Goal: Task Accomplishment & Management: Use online tool/utility

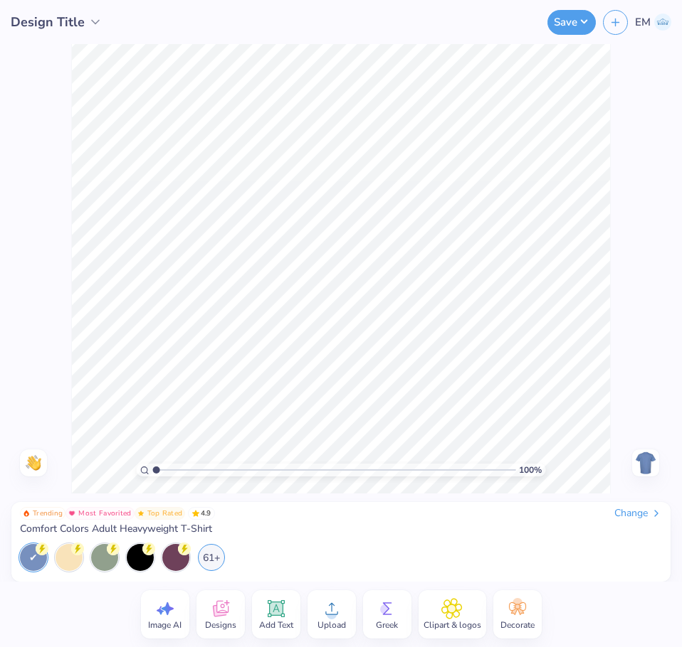
click at [177, 620] on span "Image AI" at bounding box center [164, 625] width 33 height 11
select select "4"
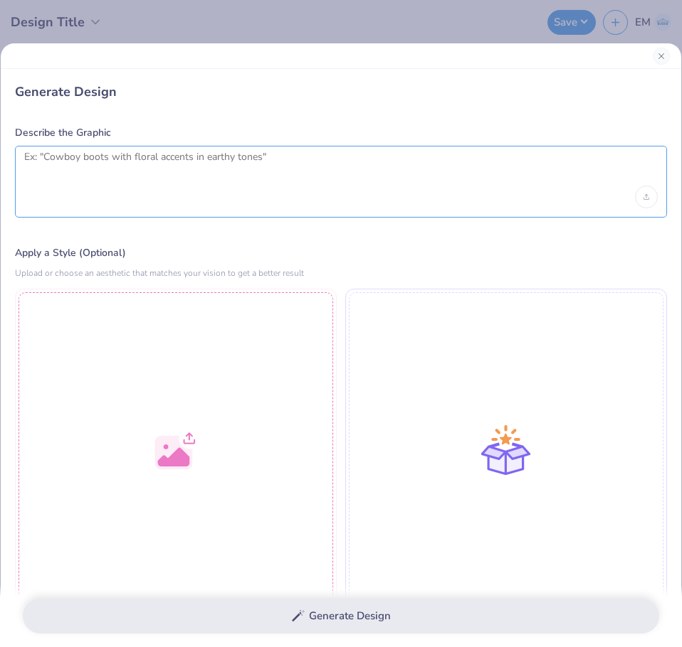
click at [182, 182] on textarea at bounding box center [340, 169] width 633 height 36
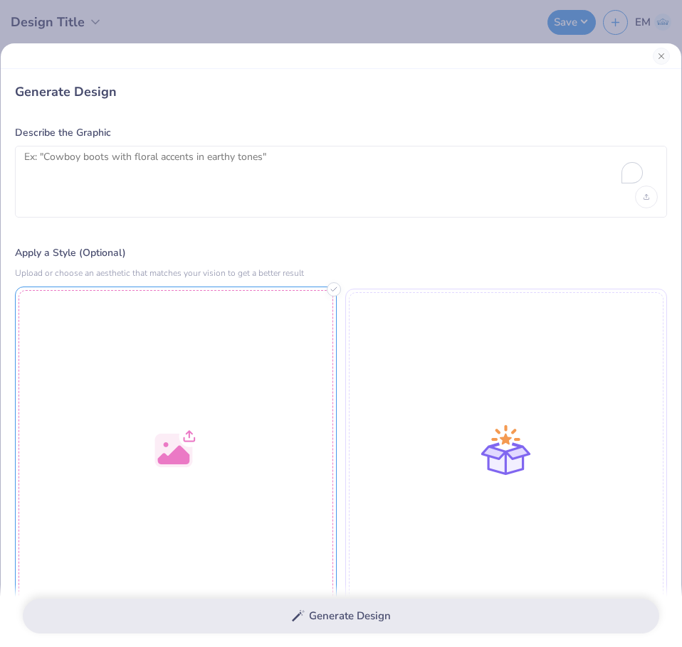
click at [225, 439] on div at bounding box center [176, 448] width 322 height 322
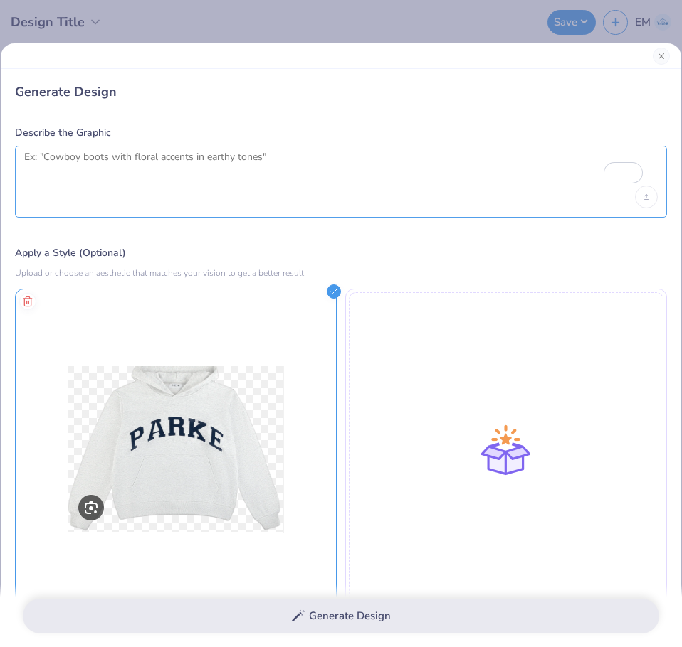
click at [351, 170] on textarea "To enrich screen reader interactions, please activate Accessibility in Grammarl…" at bounding box center [340, 169] width 633 height 36
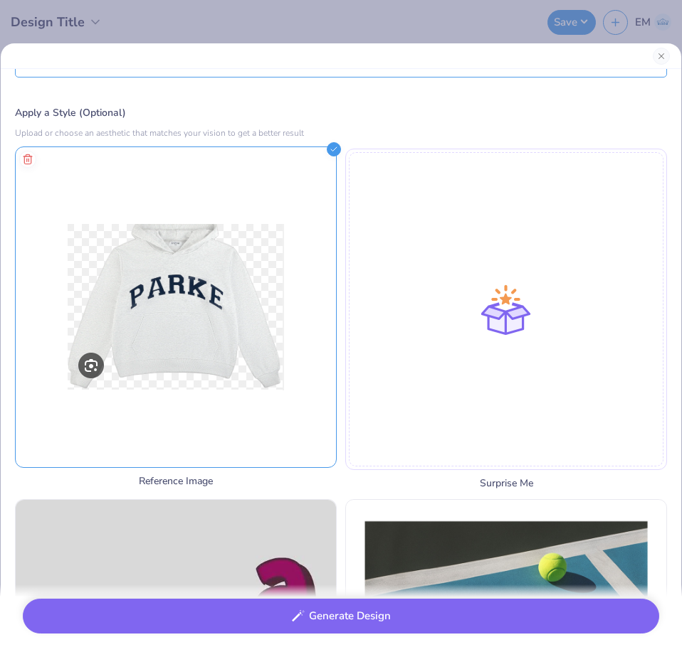
scroll to position [142, 0]
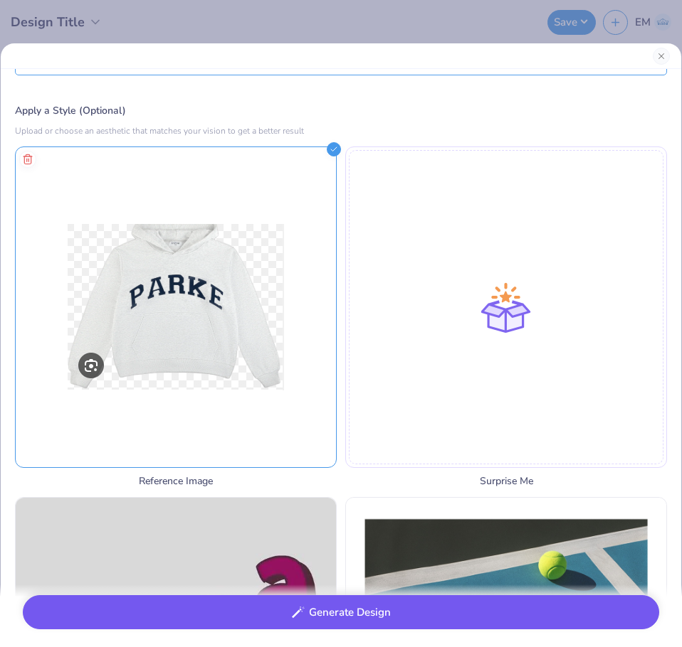
type textarea "take the attached design but change parke to ames"
click at [399, 623] on button "Generate Design" at bounding box center [341, 613] width 636 height 35
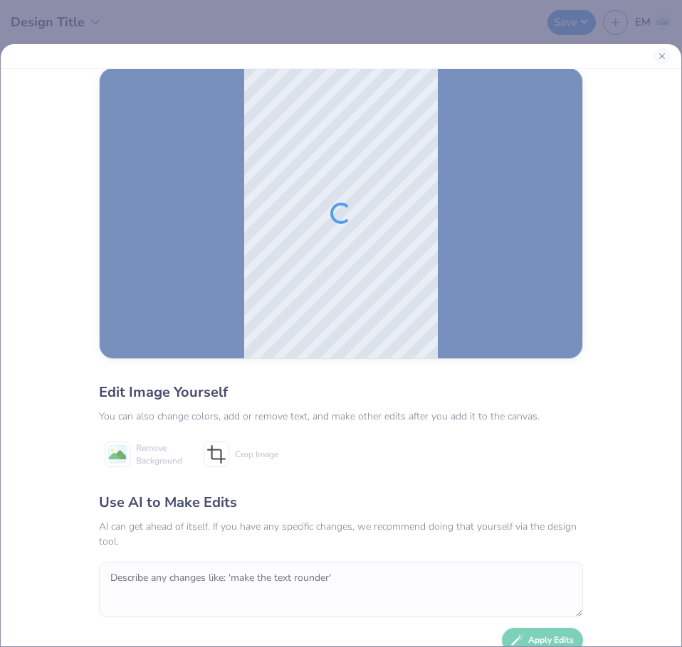
scroll to position [0, 0]
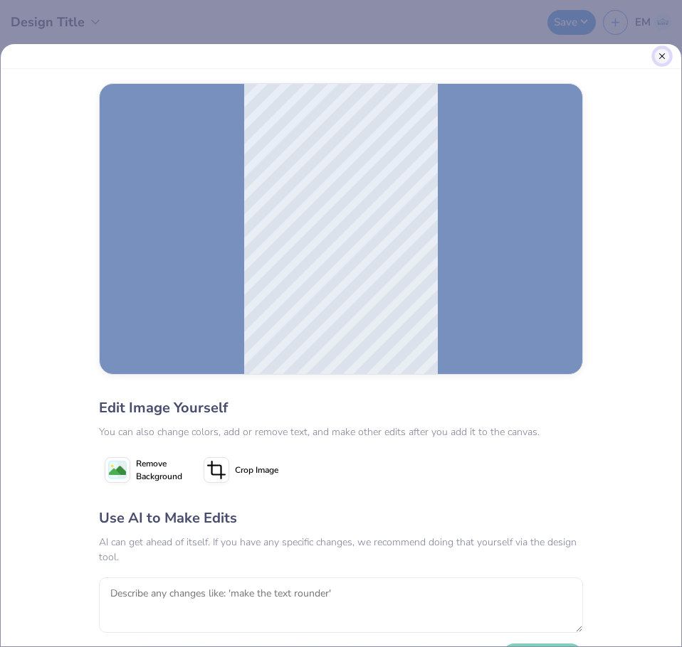
click at [661, 57] on button "Close" at bounding box center [662, 56] width 16 height 16
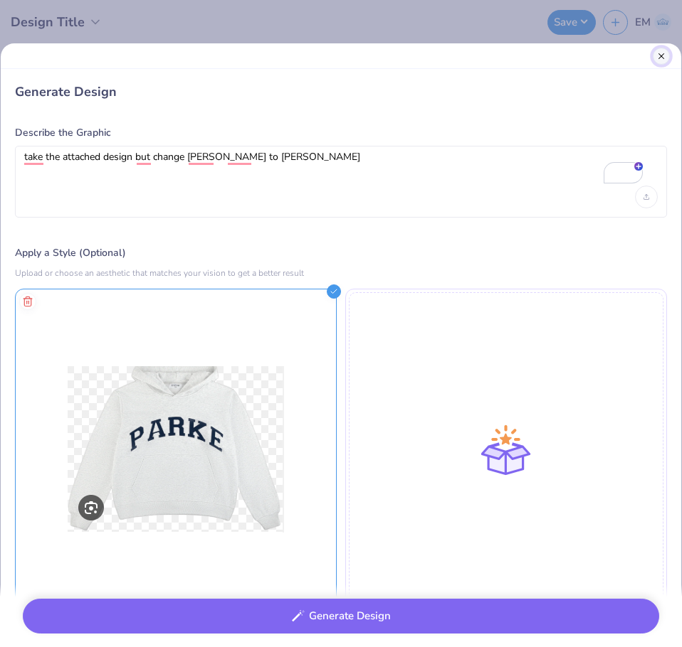
click at [657, 58] on button "Close" at bounding box center [660, 56] width 17 height 17
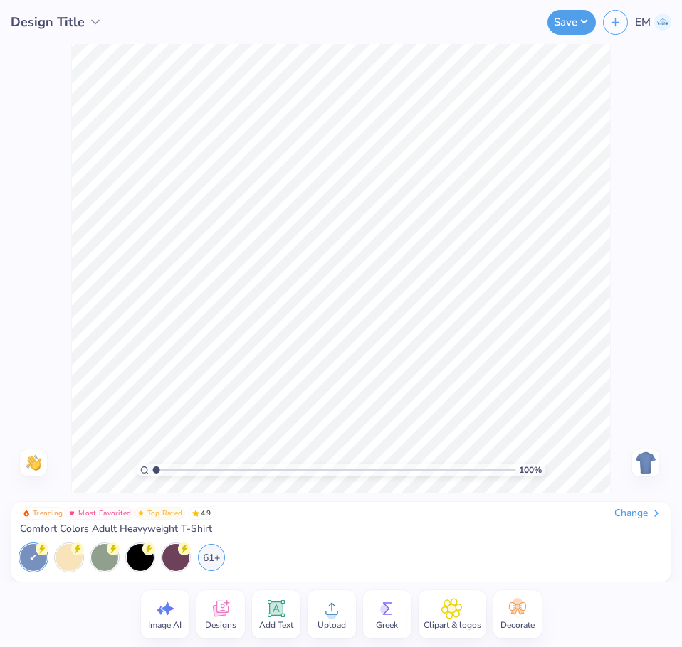
click at [640, 512] on div "Change" at bounding box center [638, 513] width 48 height 13
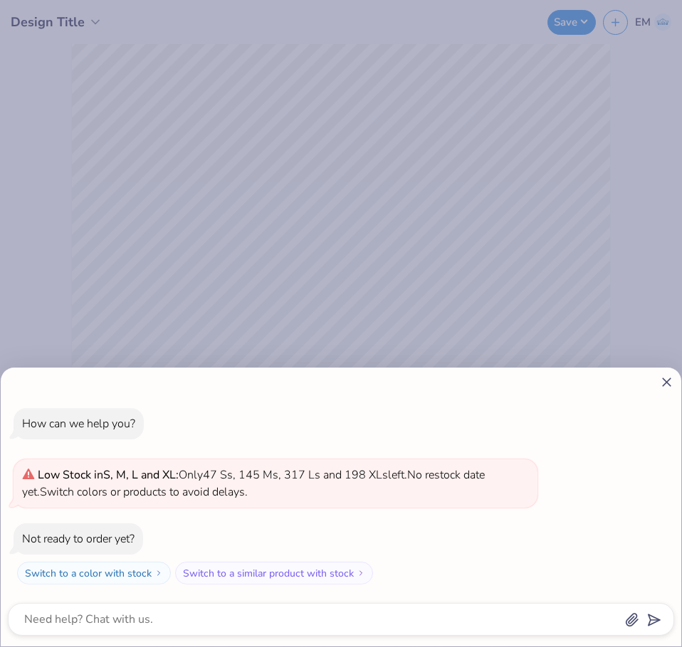
click at [669, 379] on line at bounding box center [666, 383] width 8 height 8
type textarea "x"
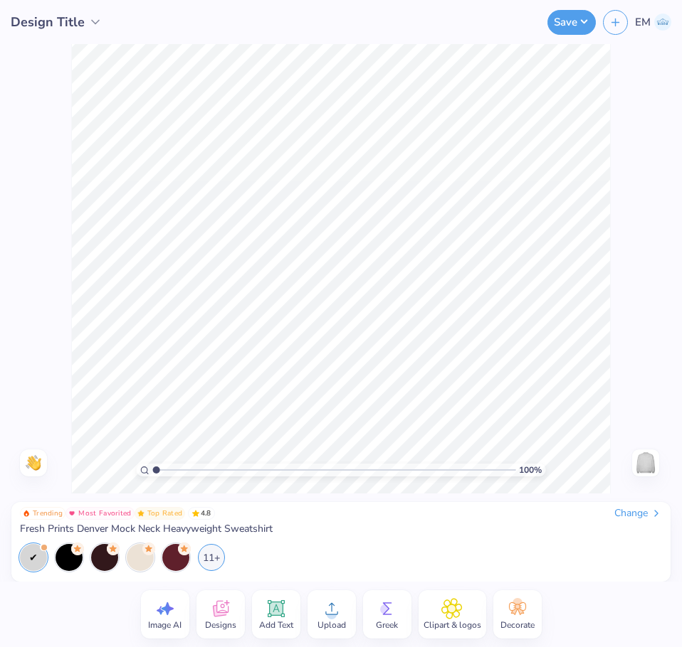
click at [271, 610] on icon at bounding box center [276, 610] width 14 height 14
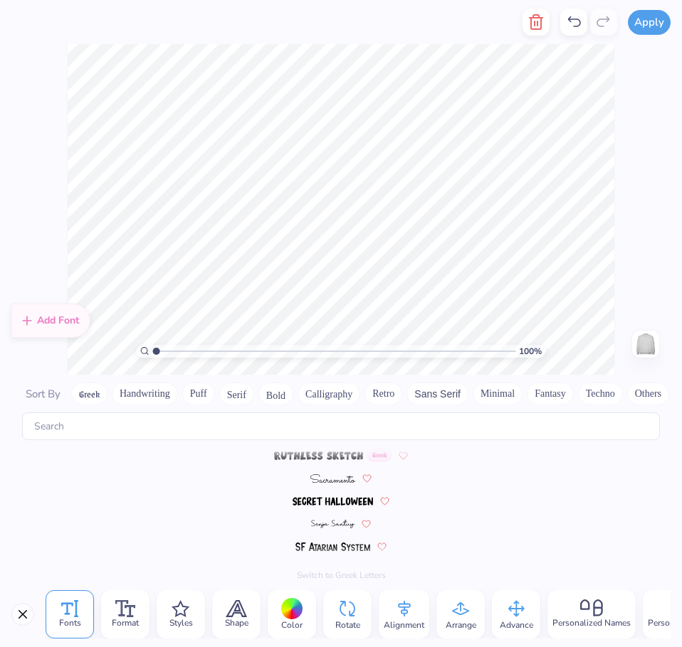
scroll to position [5829, 0]
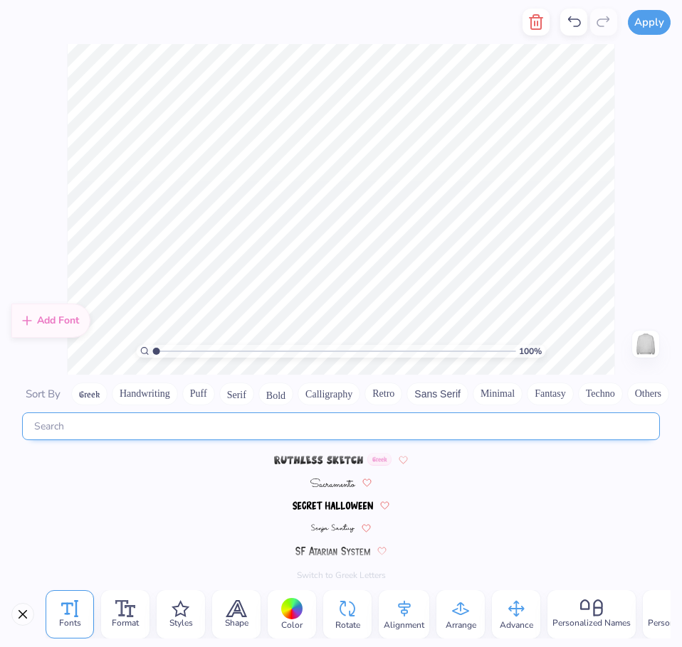
click at [391, 429] on input "text" at bounding box center [341, 427] width 638 height 28
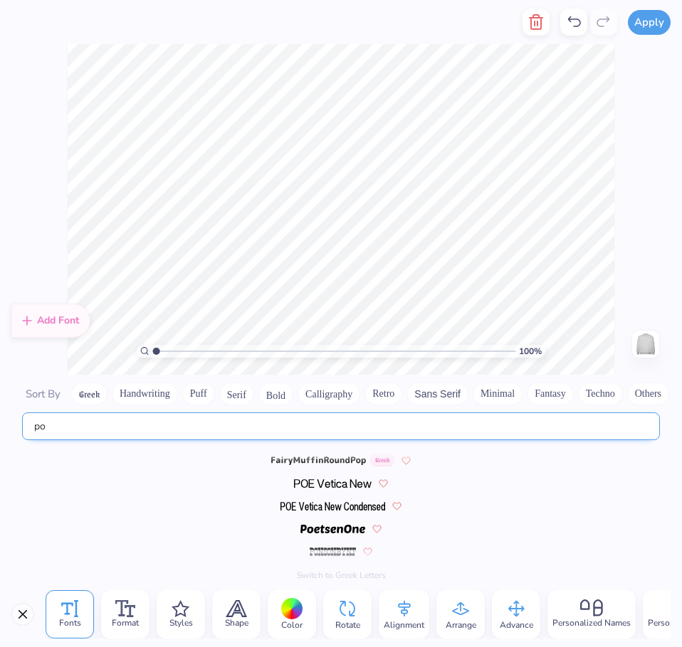
type input "p"
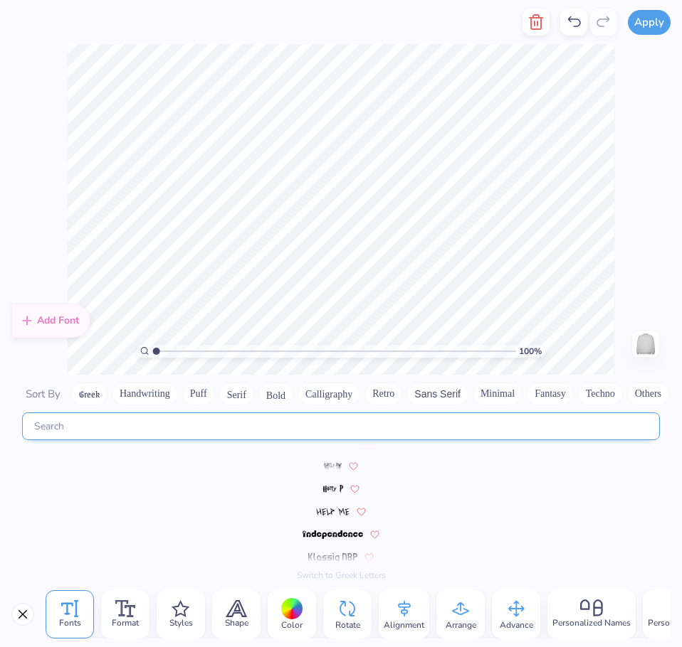
scroll to position [6148, 0]
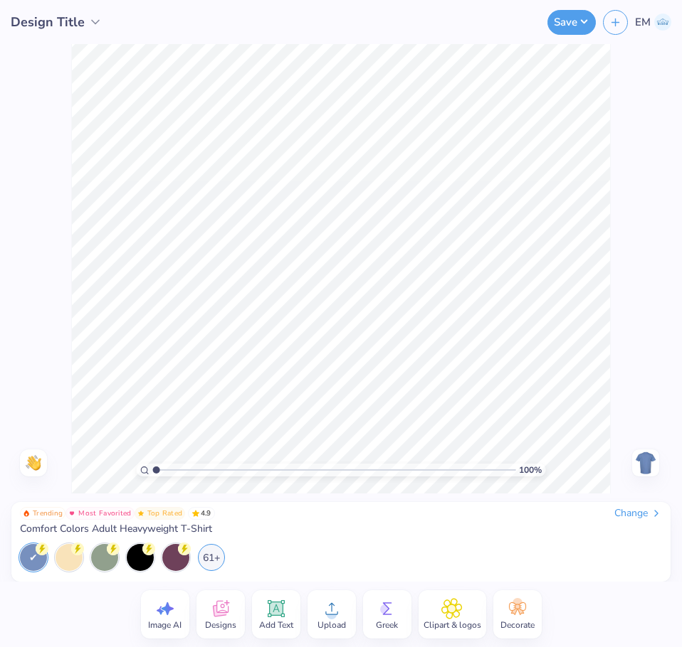
click at [643, 514] on div "Change" at bounding box center [638, 513] width 48 height 13
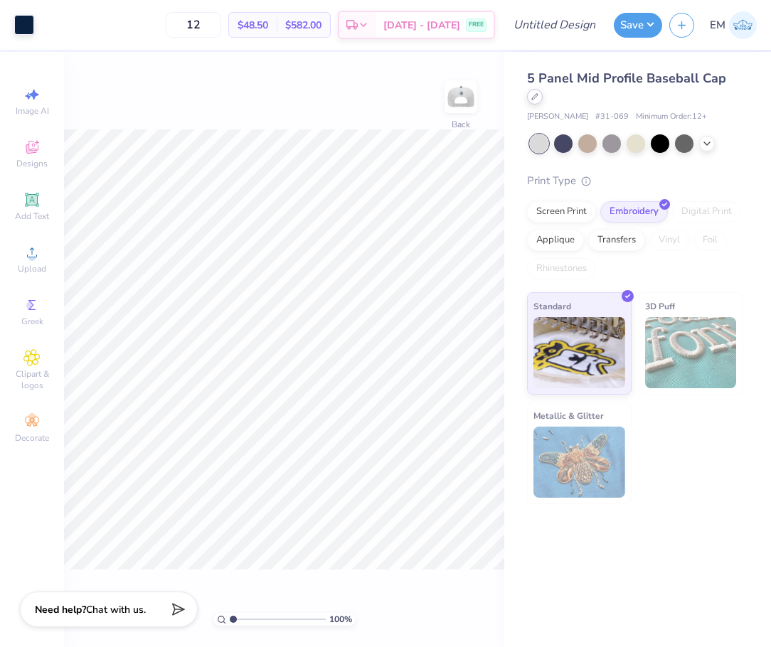
click at [537, 98] on icon at bounding box center [535, 96] width 7 height 7
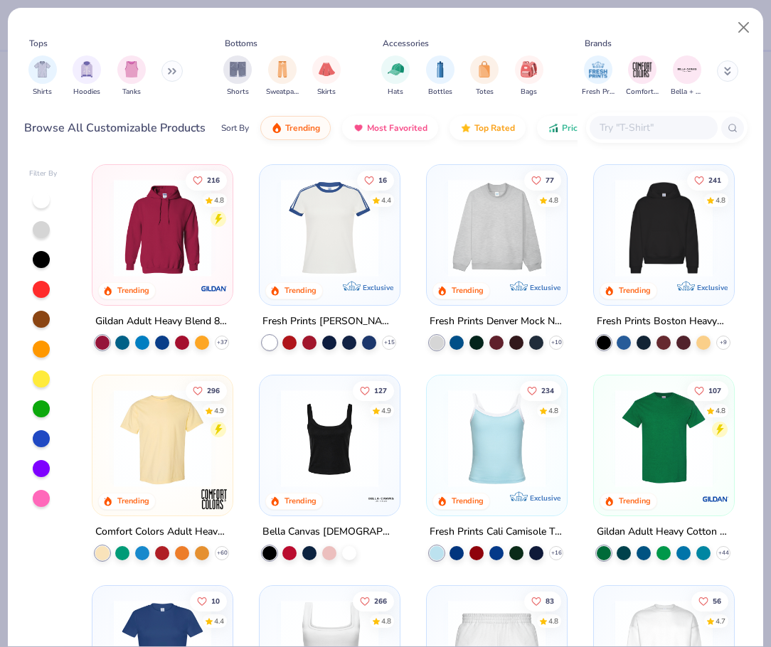
click at [531, 215] on img at bounding box center [497, 227] width 112 height 97
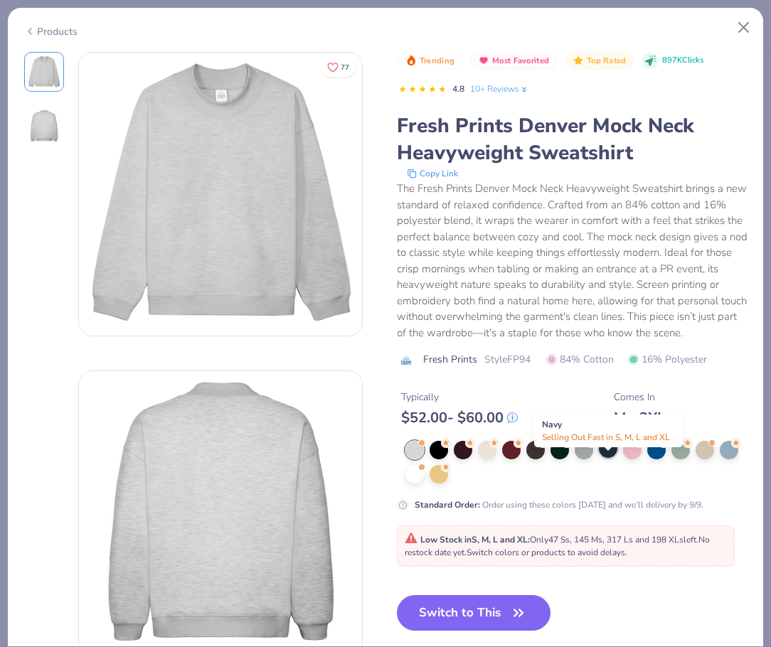
click at [611, 458] on div at bounding box center [608, 449] width 18 height 18
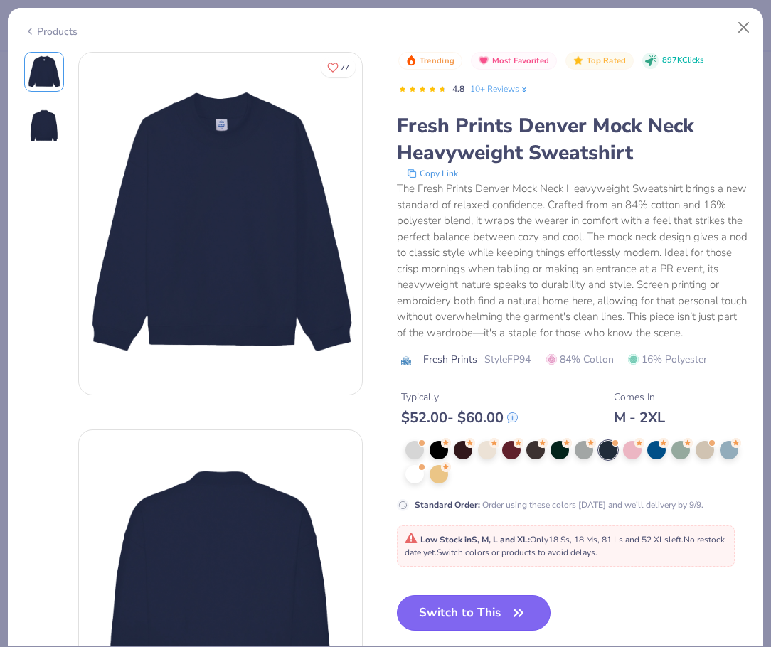
click at [514, 620] on icon "button" at bounding box center [519, 613] width 20 height 20
type input "50"
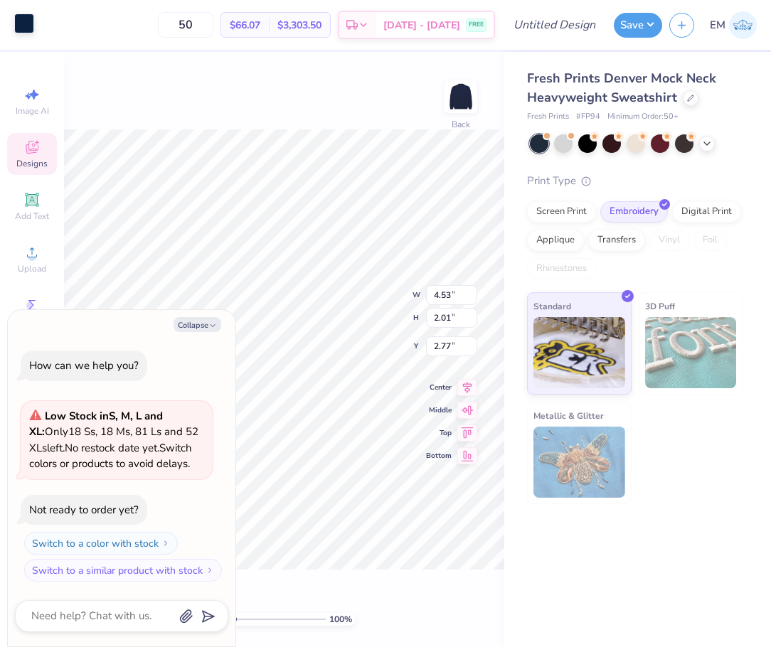
click at [25, 18] on div at bounding box center [24, 24] width 20 height 20
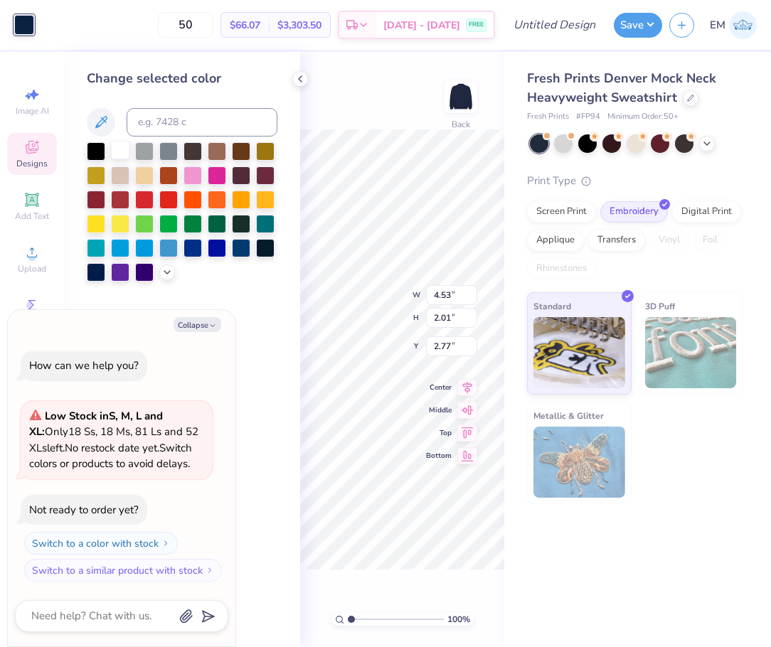
click at [124, 154] on div at bounding box center [120, 150] width 18 height 18
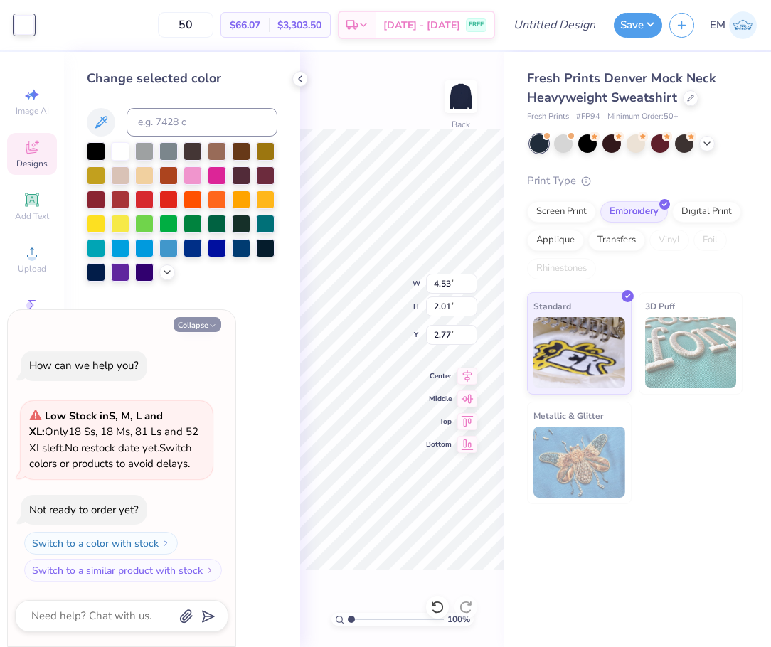
click at [208, 329] on button "Collapse" at bounding box center [198, 324] width 48 height 15
type textarea "x"
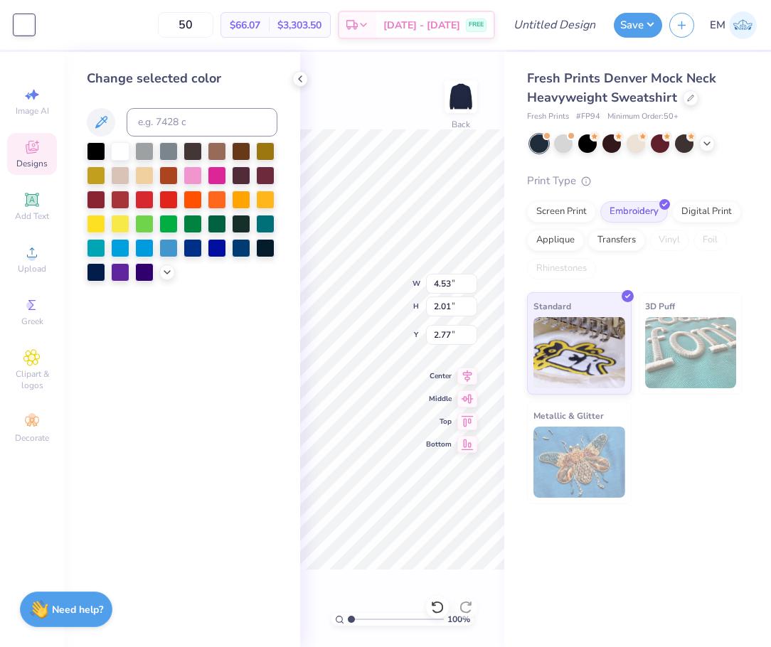
click at [406, 91] on div "100 % Back W 4.53 4.53 " H 2.01 2.01 " Y 2.77 2.77 " Center Middle Top Bottom" at bounding box center [402, 350] width 204 height 596
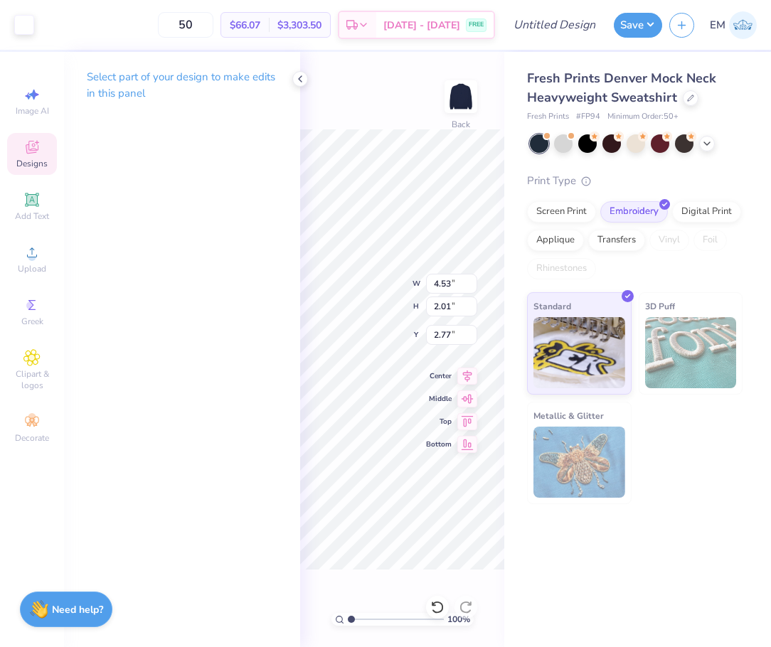
type input "2.26"
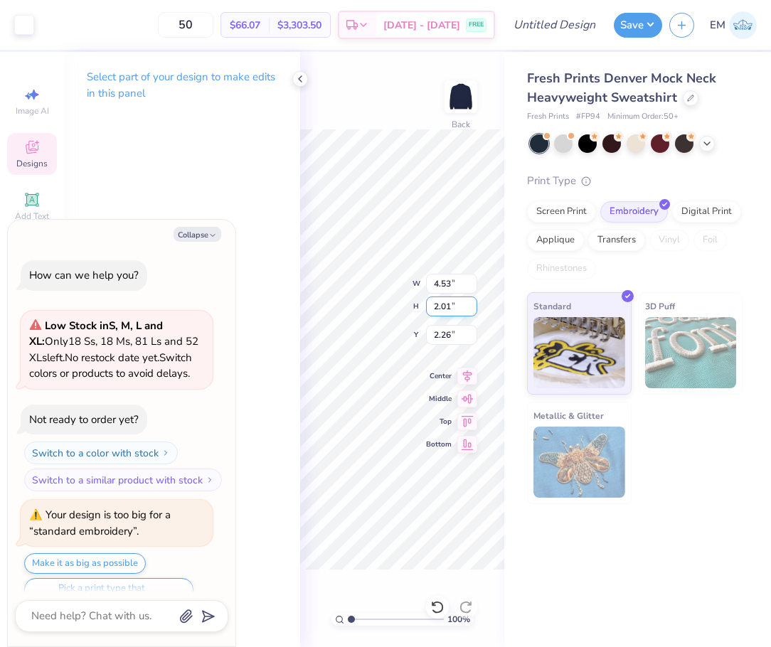
scroll to position [28, 0]
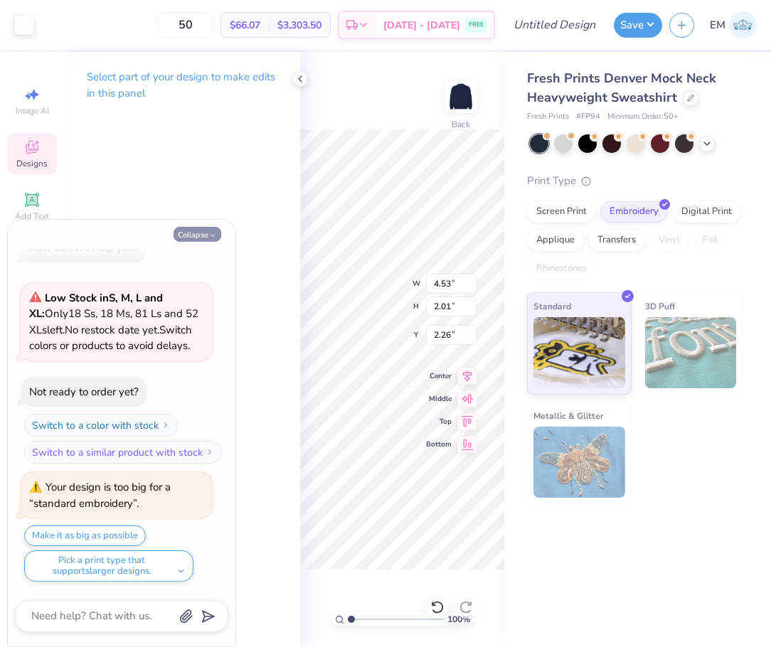
click at [192, 238] on button "Collapse" at bounding box center [198, 234] width 48 height 15
type textarea "x"
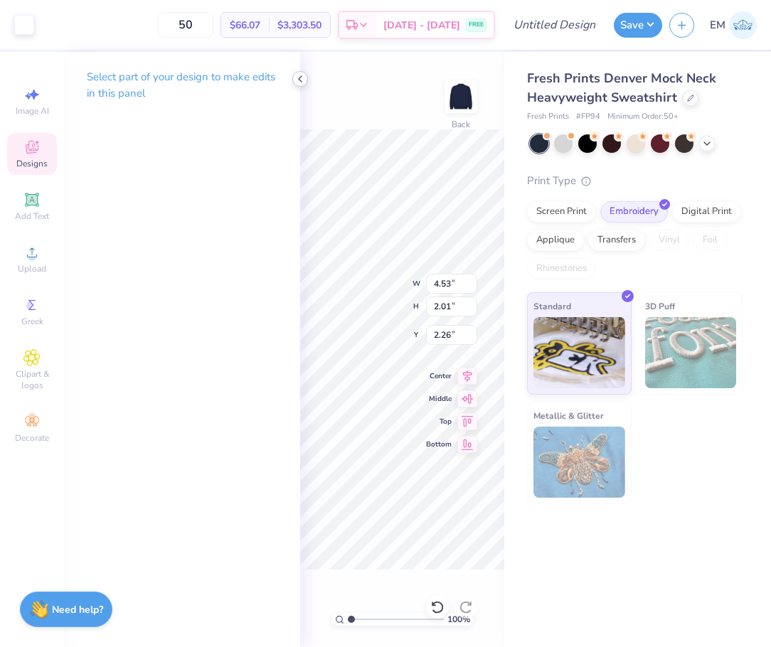
click at [298, 79] on icon at bounding box center [300, 78] width 11 height 11
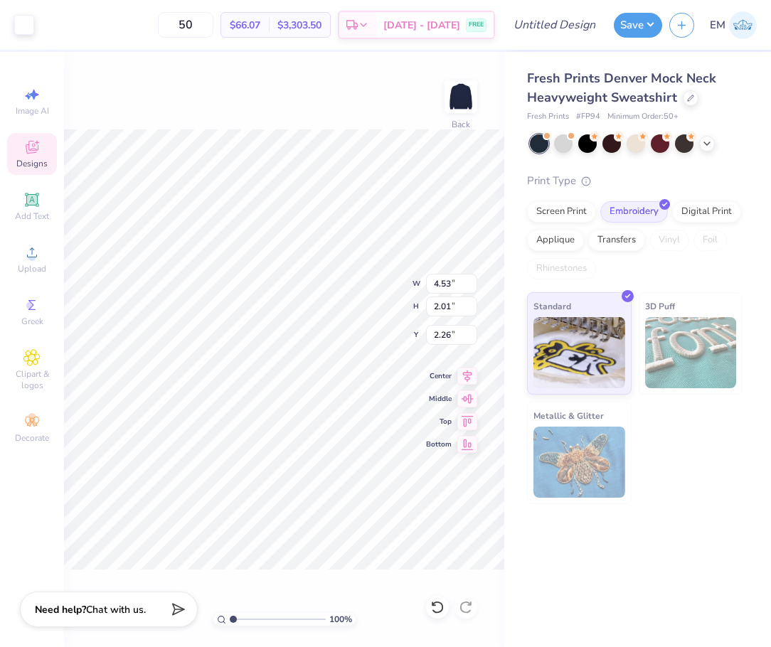
type input "2.46"
type input "10.60"
type input "4.70"
type input "1.31"
click at [398, 105] on div "100 % Back W 10.60 10.60 " H 4.70 4.70 " Y 1.31 1.31 " Center Middle Top Bottom" at bounding box center [284, 350] width 440 height 596
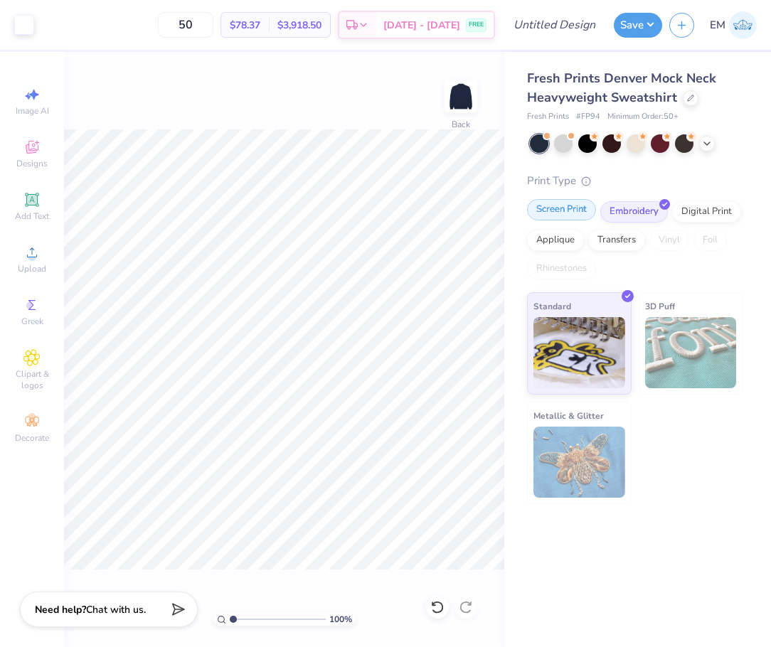
click at [554, 214] on div "Screen Print" at bounding box center [561, 209] width 69 height 21
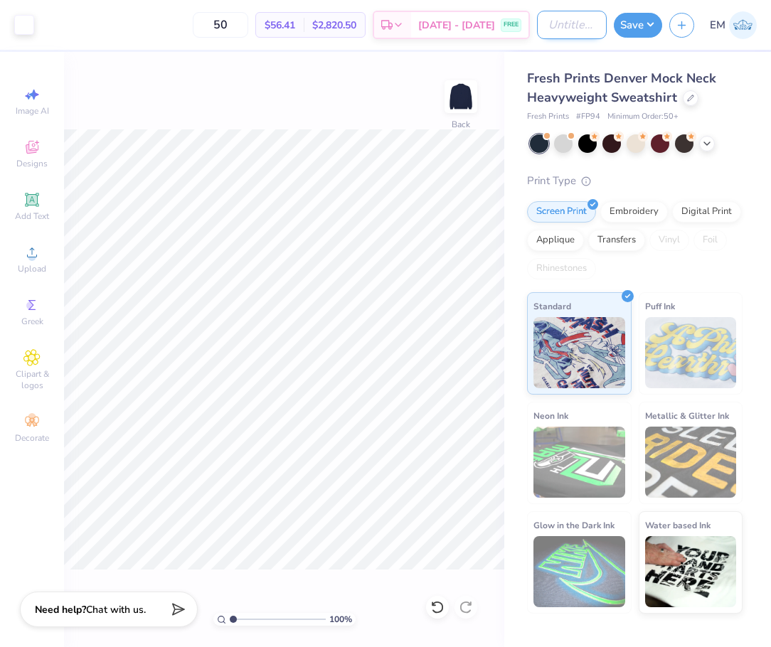
click at [542, 27] on input "Design Title" at bounding box center [572, 25] width 70 height 28
type input "G Phi Mocknecks"
click at [632, 21] on button "Save" at bounding box center [638, 23] width 48 height 25
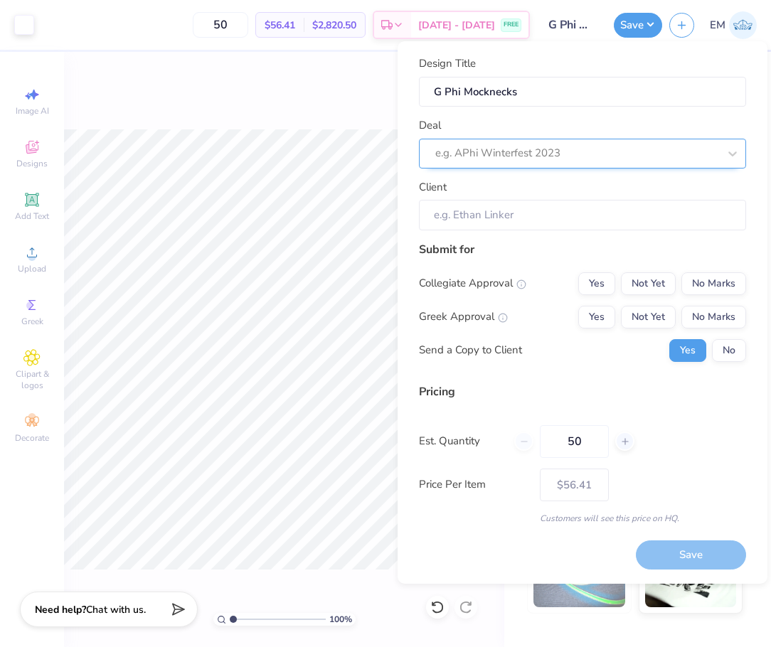
click at [589, 146] on div at bounding box center [576, 153] width 283 height 19
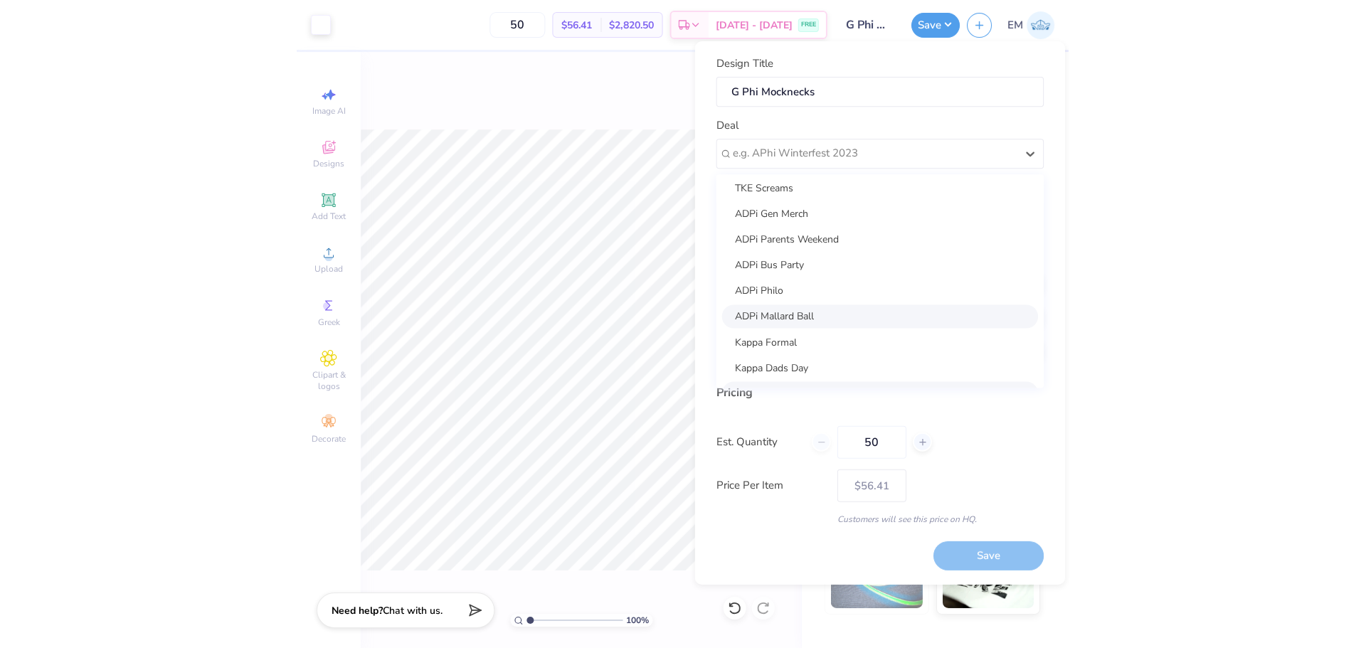
scroll to position [1435, 0]
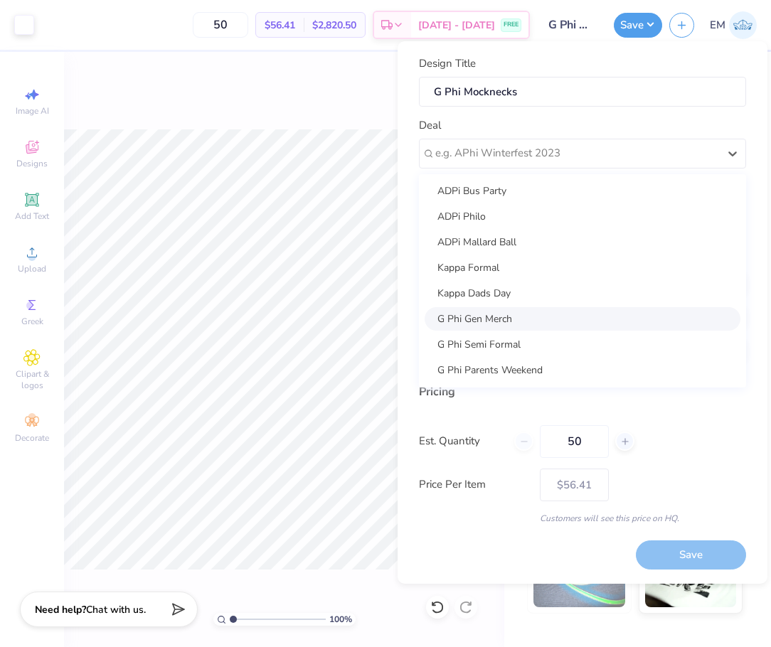
click at [587, 312] on div "G Phi Gen Merch" at bounding box center [583, 318] width 316 height 23
type input "Megan Vriezelaar"
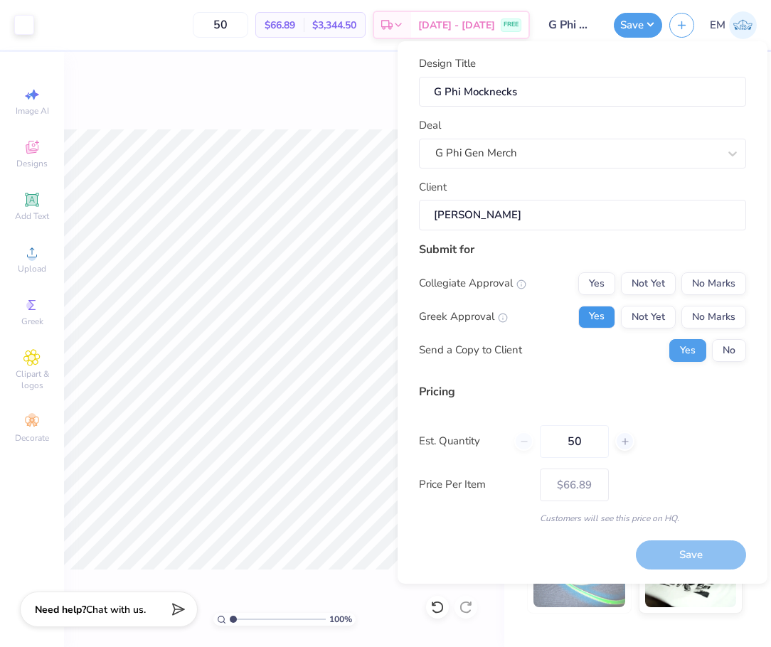
click at [603, 321] on button "Yes" at bounding box center [596, 317] width 37 height 23
click at [730, 277] on button "No Marks" at bounding box center [714, 284] width 65 height 23
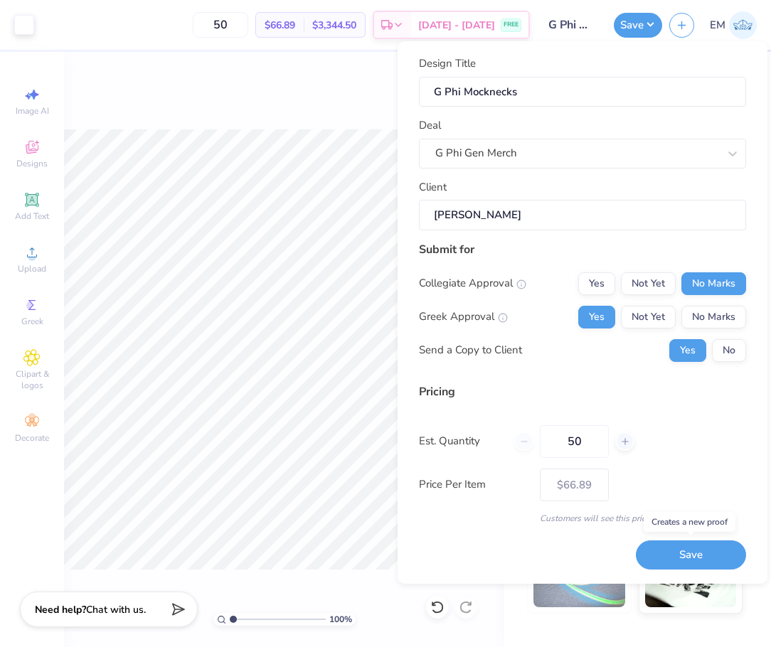
click at [717, 543] on button "Save" at bounding box center [691, 555] width 110 height 29
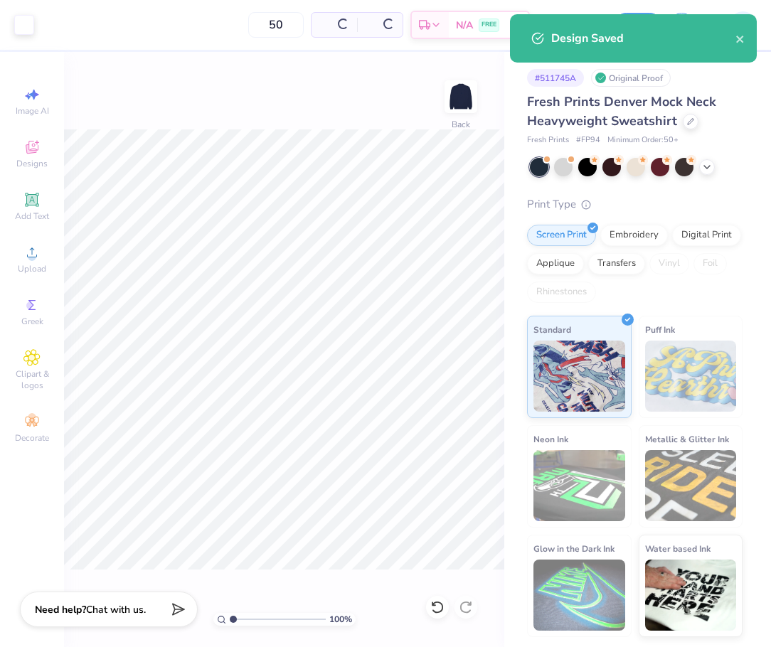
type input "$66.89"
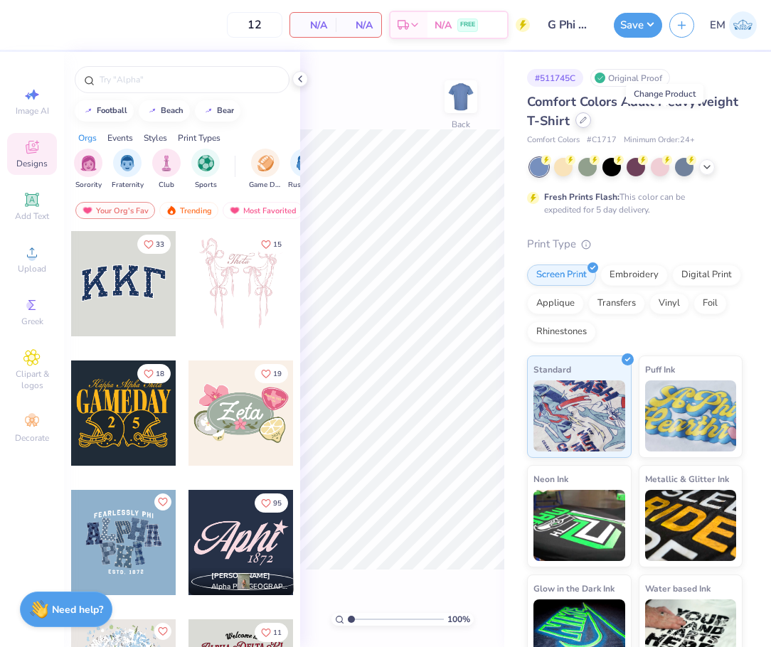
click at [587, 122] on icon at bounding box center [583, 120] width 7 height 7
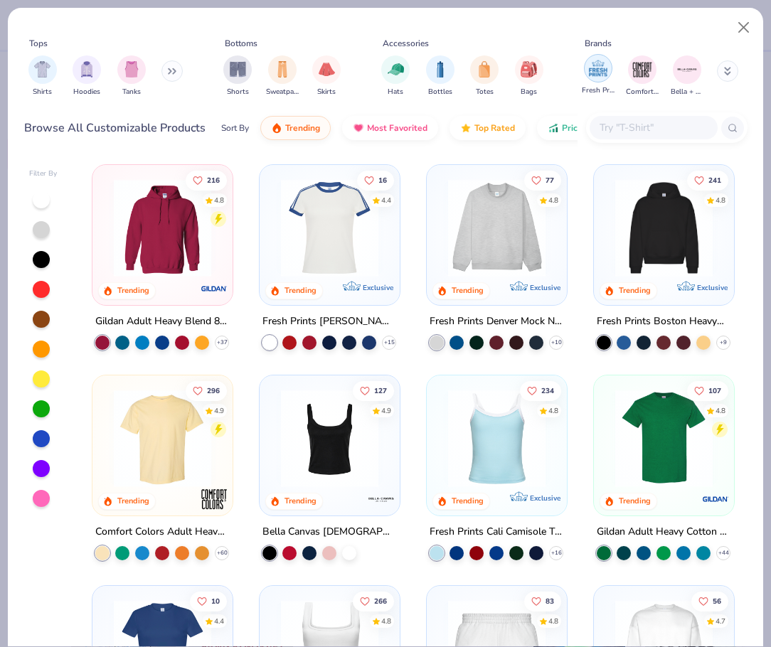
click at [594, 73] on img "filter for Fresh Prints" at bounding box center [598, 68] width 21 height 21
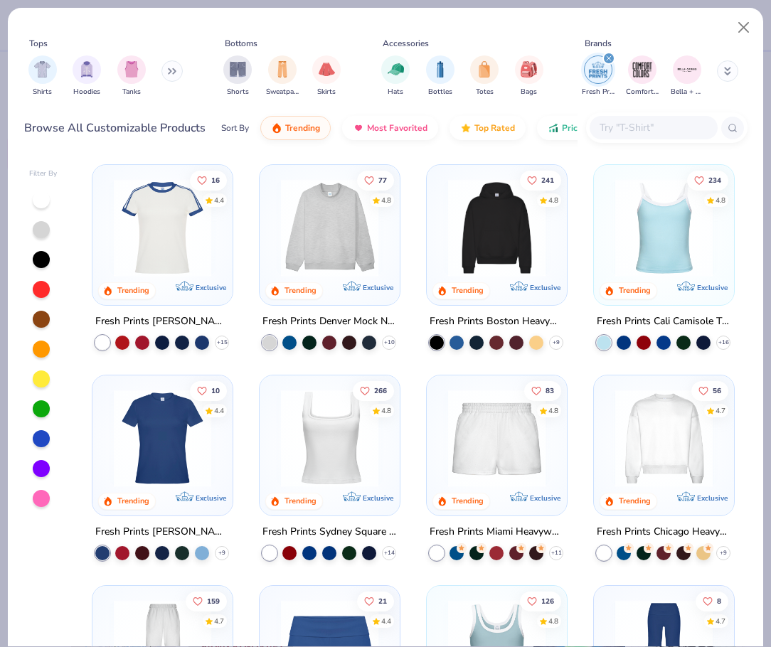
click at [176, 65] on button at bounding box center [172, 70] width 21 height 21
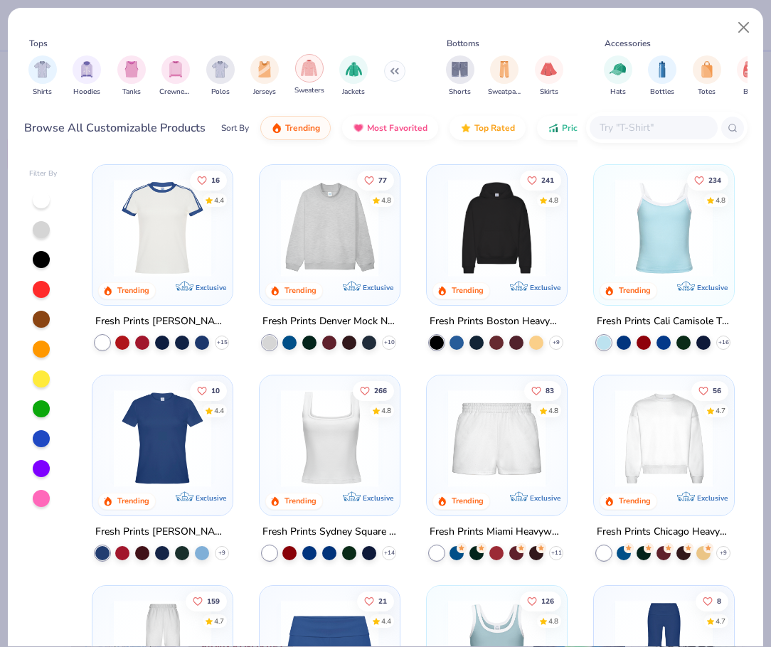
click at [307, 78] on div "filter for Sweaters" at bounding box center [309, 68] width 28 height 28
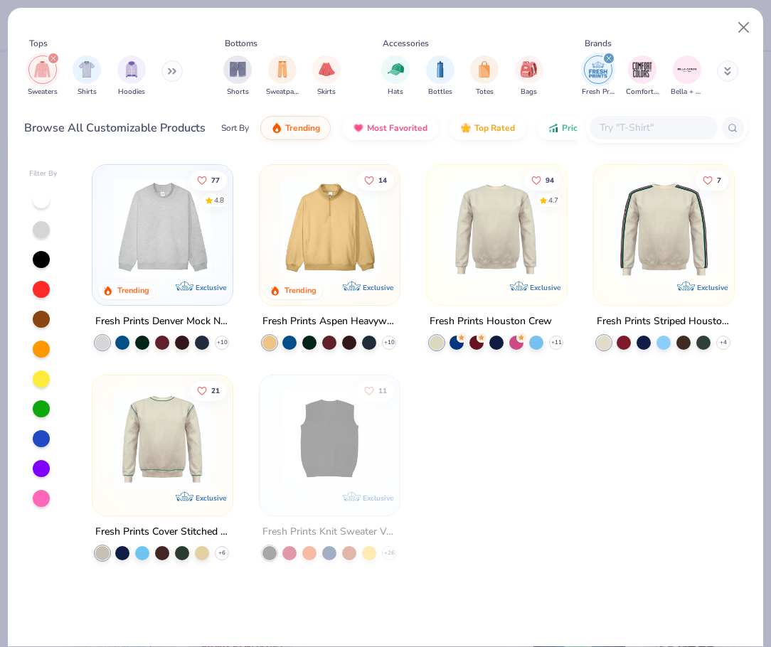
click at [168, 74] on button at bounding box center [172, 70] width 21 height 21
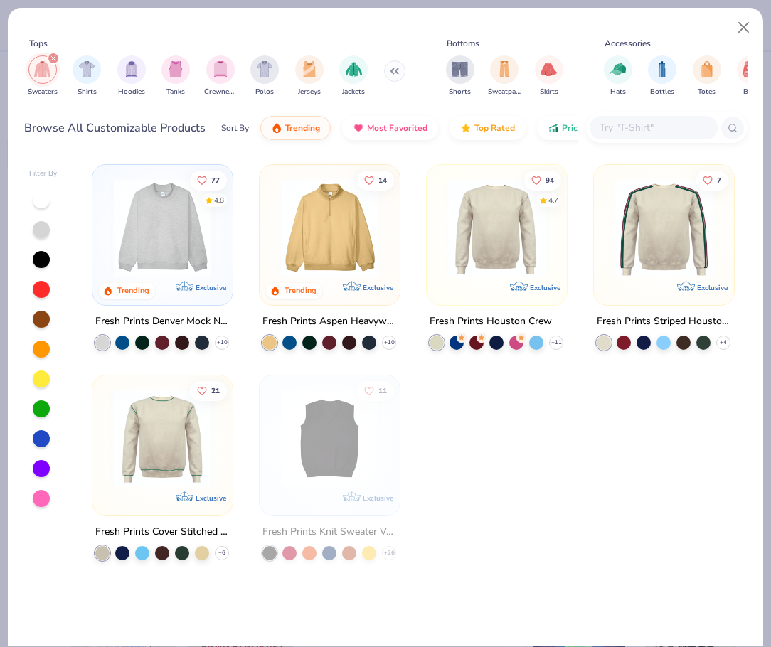
click at [54, 58] on icon "filter for Sweaters" at bounding box center [54, 58] width 6 height 6
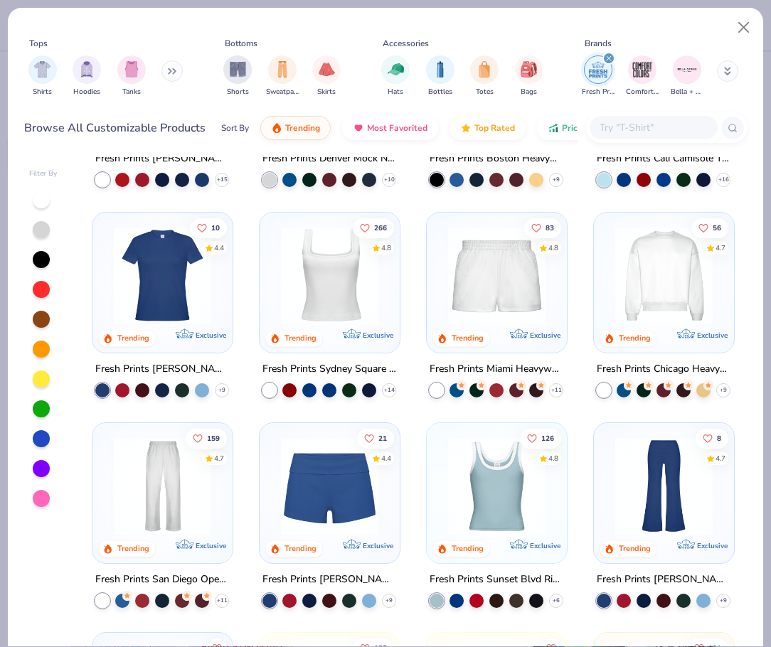
scroll to position [213, 0]
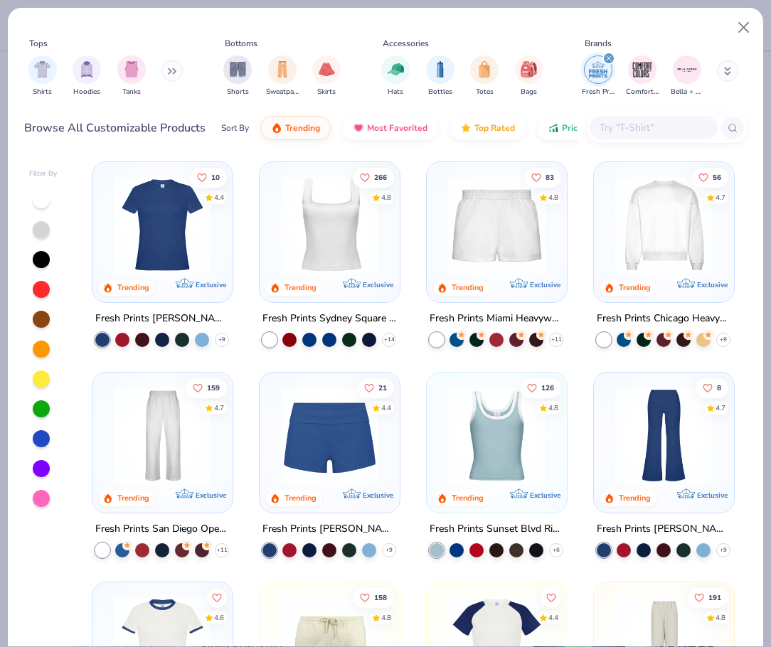
click at [638, 253] on img at bounding box center [664, 224] width 112 height 97
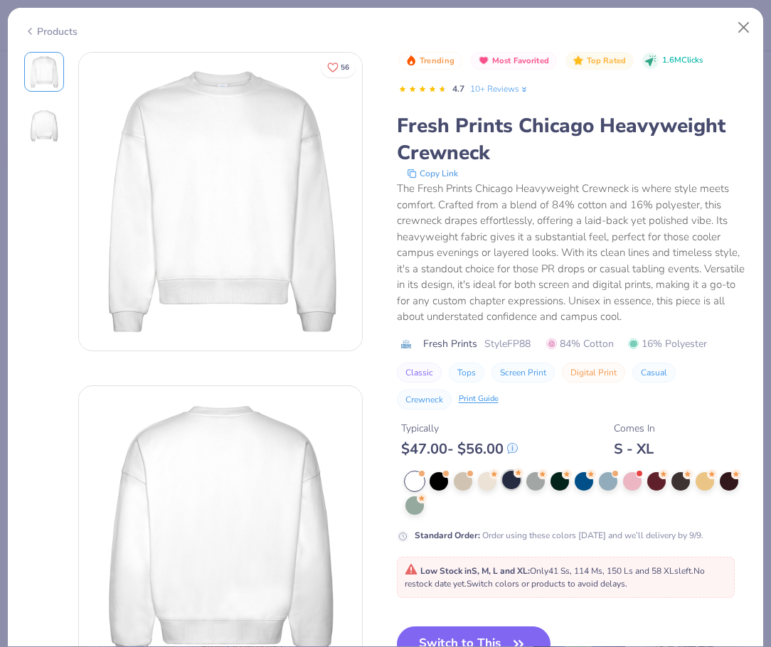
click at [510, 486] on div at bounding box center [511, 480] width 18 height 18
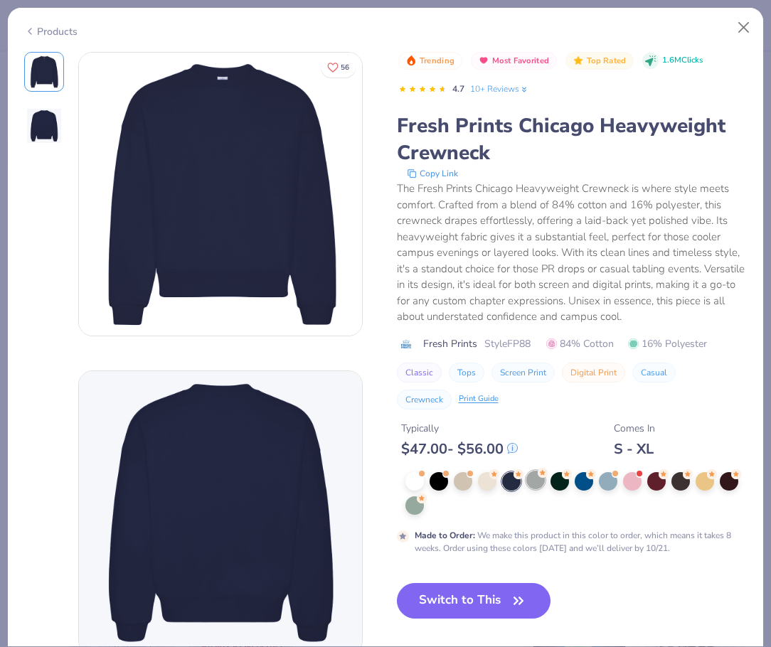
click at [527, 482] on div at bounding box center [536, 480] width 18 height 18
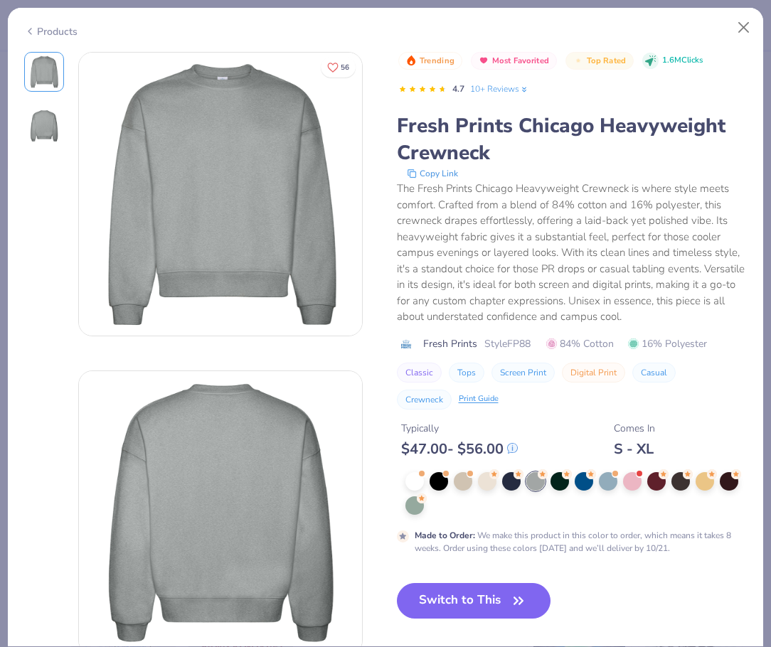
click at [59, 28] on div "Products" at bounding box center [50, 31] width 53 height 15
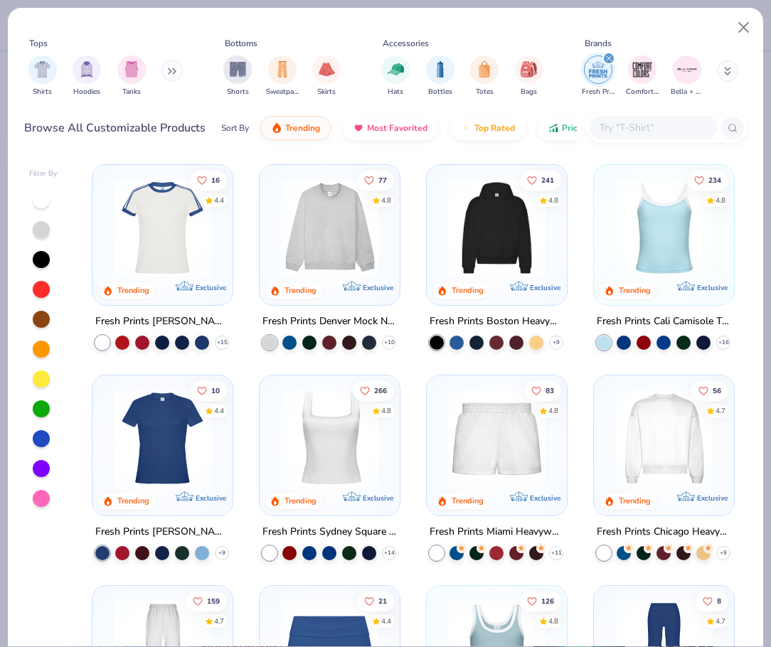
click at [366, 208] on img at bounding box center [330, 227] width 112 height 97
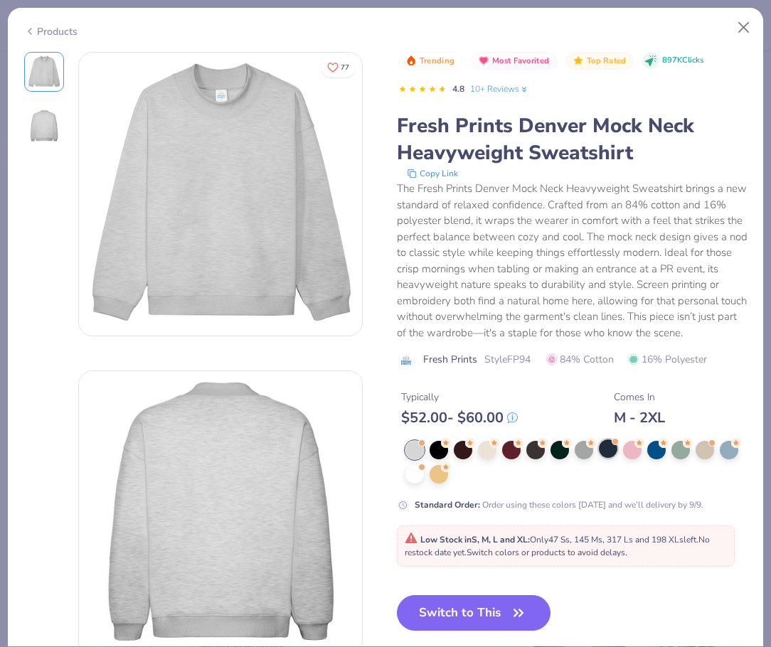
click at [615, 445] on div at bounding box center [616, 442] width 6 height 6
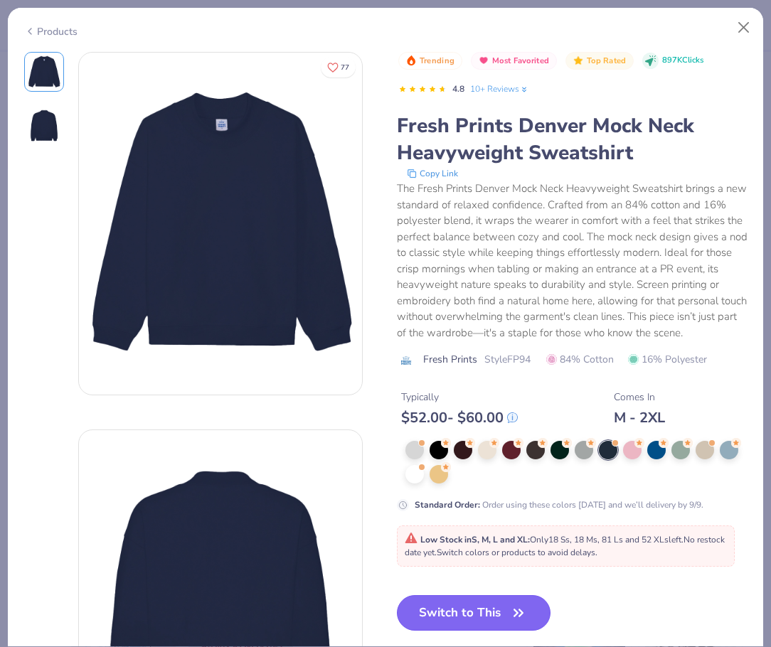
click at [509, 624] on button "Switch to This" at bounding box center [474, 614] width 154 height 36
type input "50"
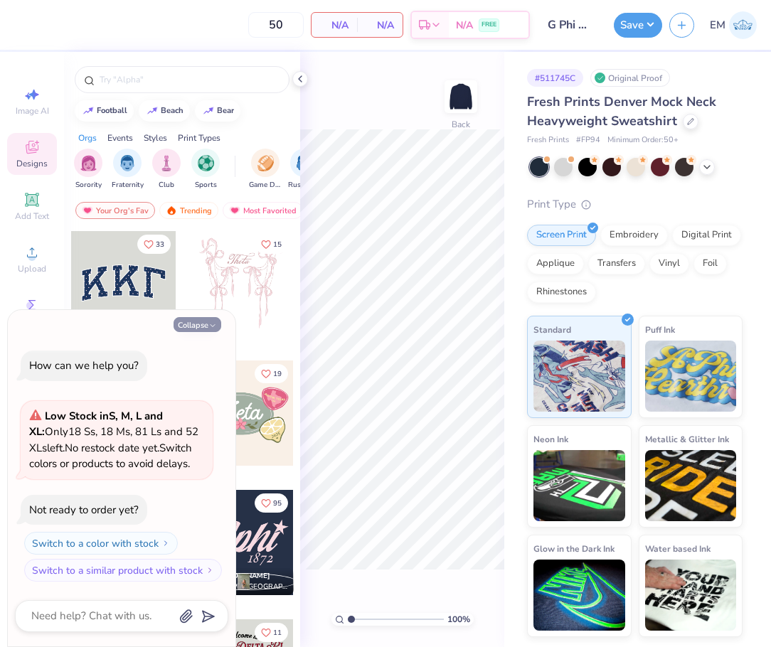
click at [201, 327] on button "Collapse" at bounding box center [198, 324] width 48 height 15
type textarea "x"
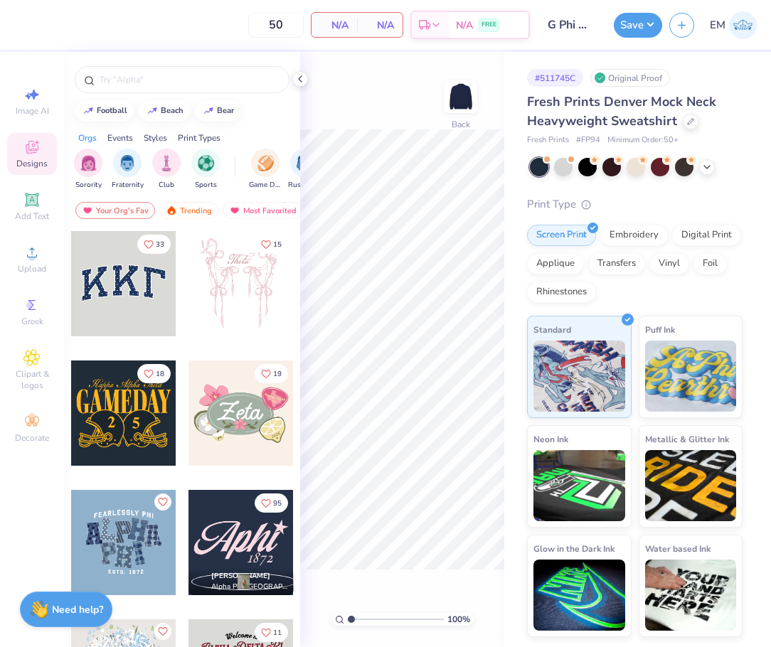
drag, startPoint x: 115, startPoint y: 138, endPoint x: 122, endPoint y: 142, distance: 7.3
click at [117, 139] on div "Events" at bounding box center [120, 138] width 26 height 13
click at [199, 139] on div "Print Types" at bounding box center [199, 138] width 43 height 13
click at [157, 140] on div "Styles" at bounding box center [155, 138] width 23 height 13
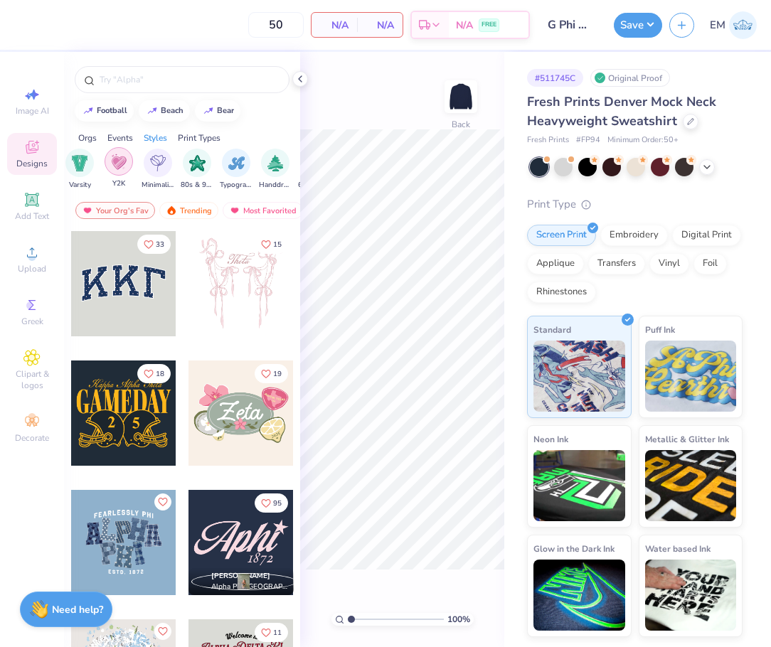
scroll to position [0, 746]
click at [289, 164] on img "filter for Typography" at bounding box center [284, 162] width 16 height 16
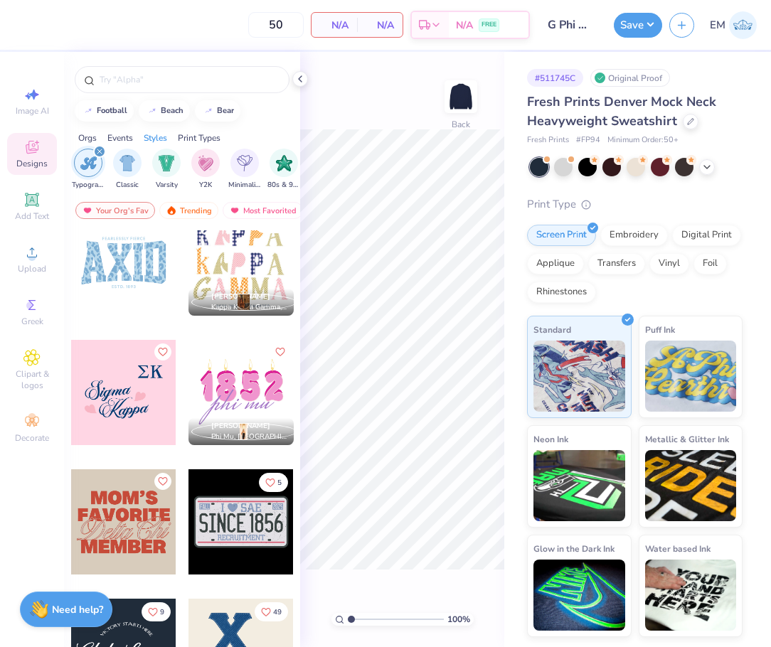
scroll to position [498, 0]
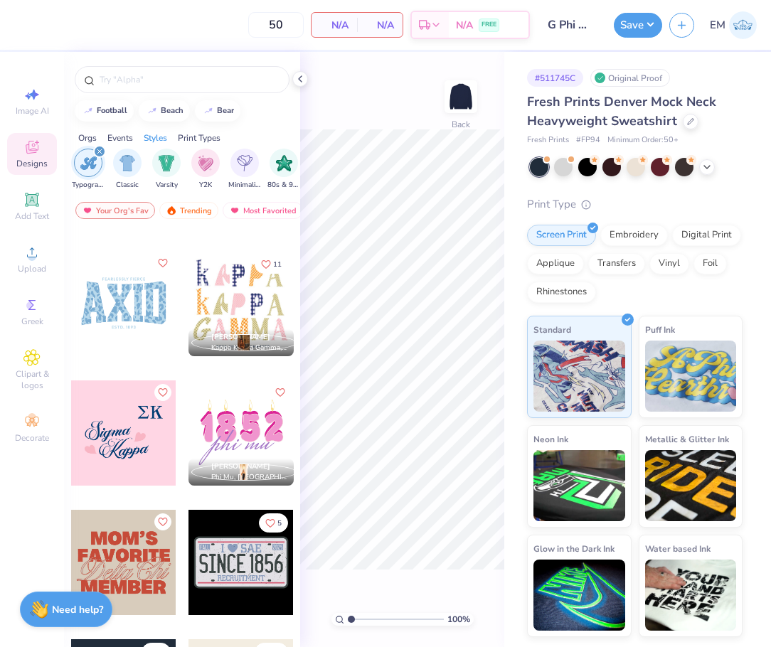
click at [113, 289] on div at bounding box center [123, 303] width 105 height 105
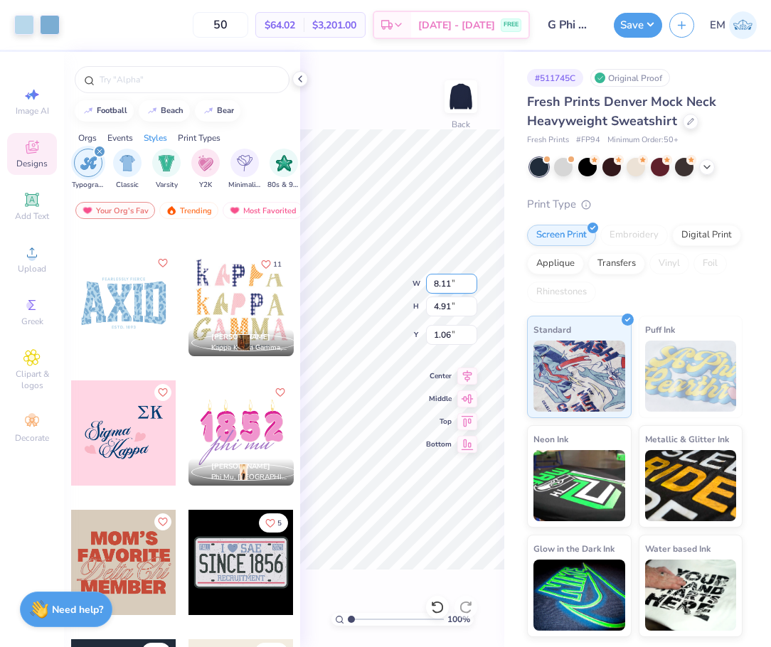
type input "8.11"
type input "4.91"
click at [300, 82] on icon at bounding box center [300, 78] width 11 height 11
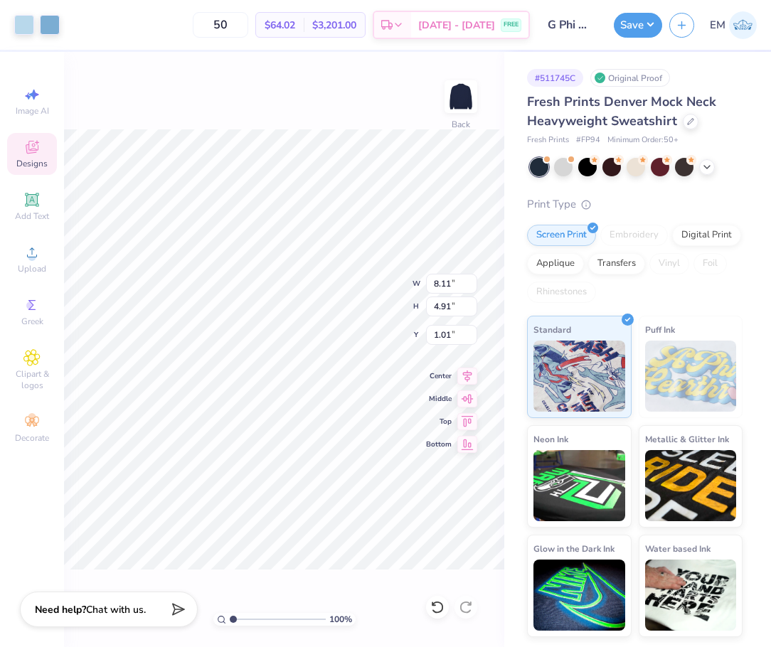
type input "1.32"
type input "1.77"
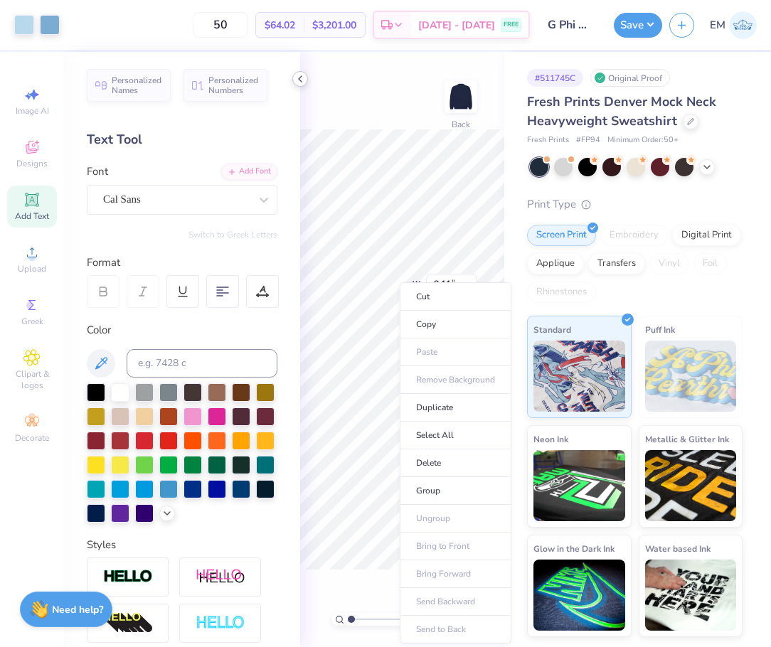
click at [302, 81] on icon at bounding box center [300, 78] width 11 height 11
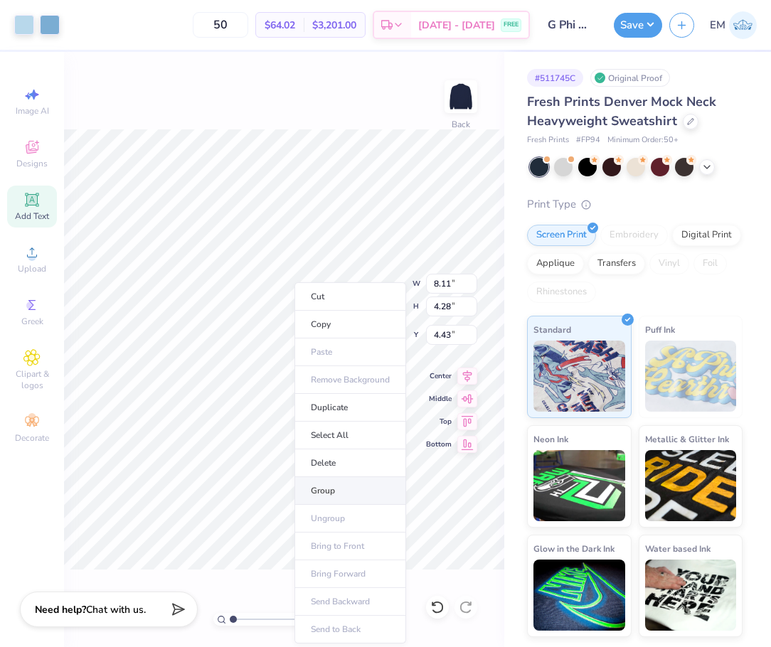
click at [338, 487] on li "Group" at bounding box center [351, 491] width 112 height 28
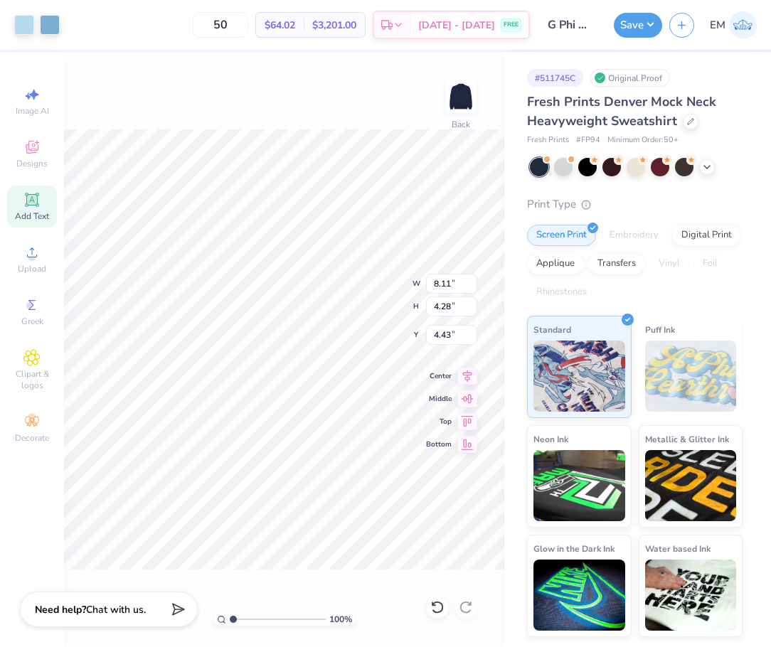
type input "1.30"
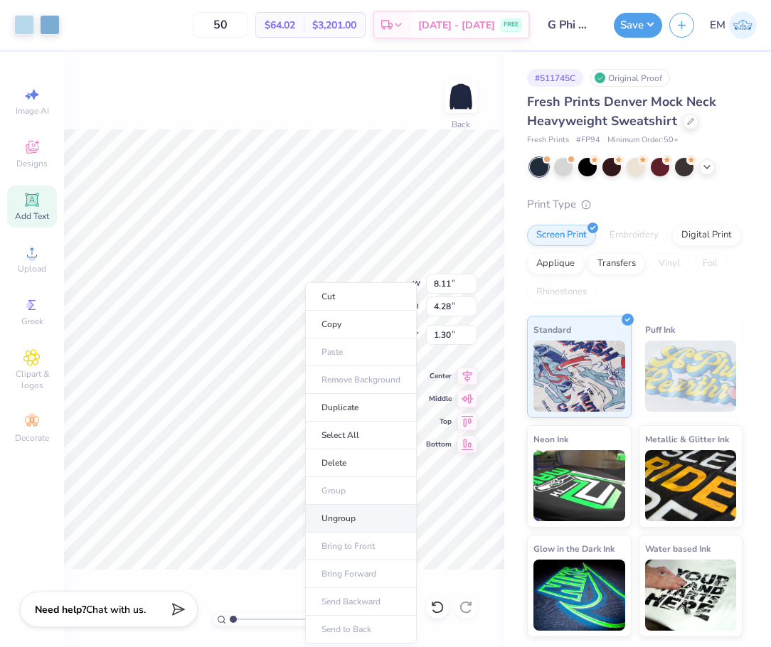
click at [343, 520] on li "Ungroup" at bounding box center [361, 519] width 112 height 28
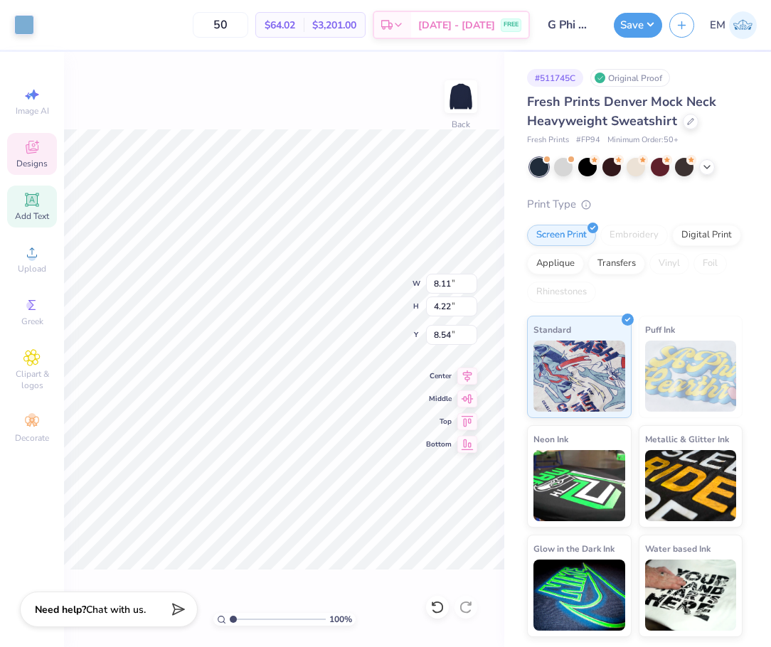
type input "8.54"
type input "1.41"
type input "2.38"
type input "2.43"
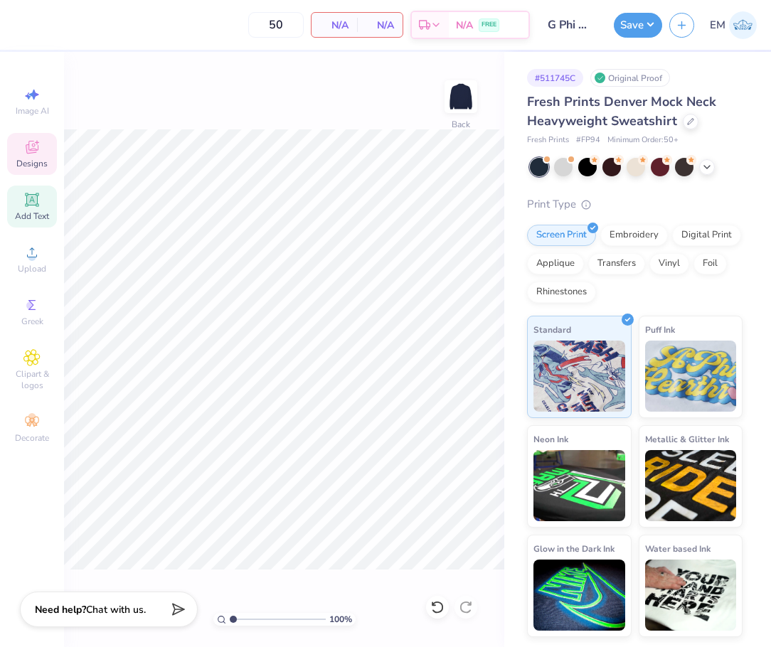
click at [43, 147] on div "Designs" at bounding box center [32, 154] width 50 height 42
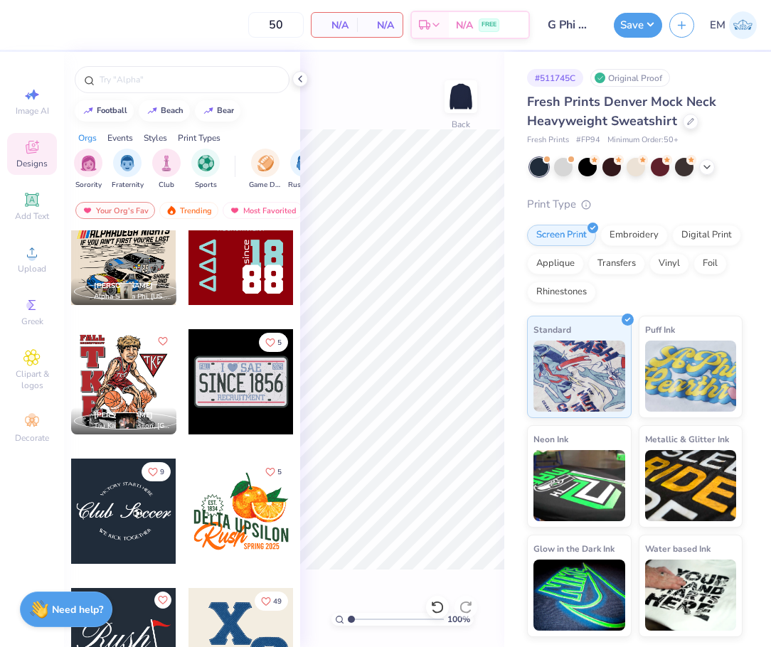
scroll to position [4483, 0]
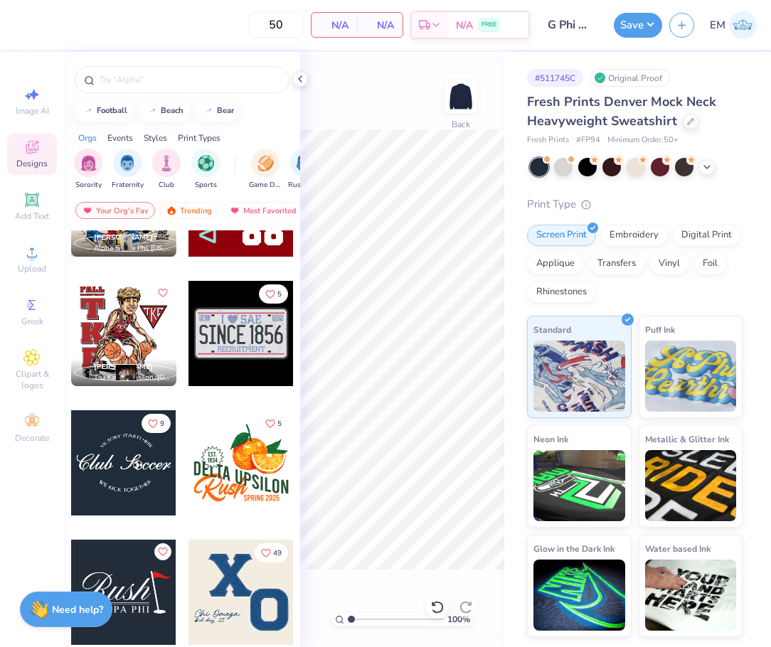
click at [166, 137] on div "Styles" at bounding box center [155, 138] width 23 height 13
click at [281, 162] on img "filter for Typography" at bounding box center [284, 162] width 16 height 16
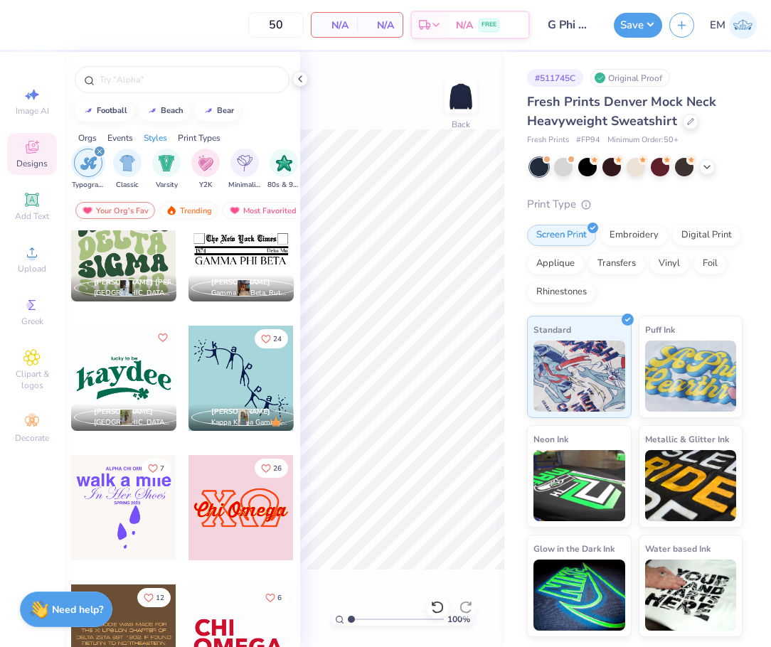
scroll to position [1213, 0]
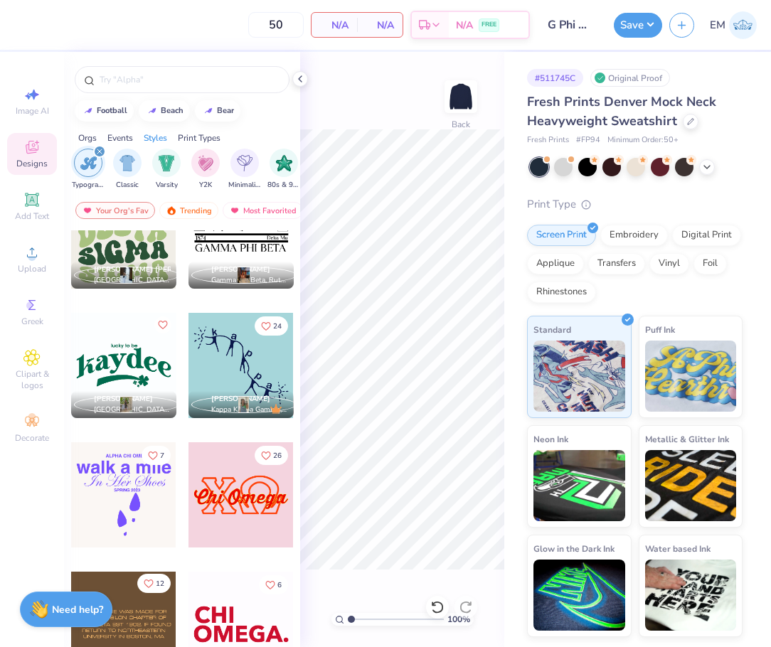
click at [144, 585] on icon "Like" at bounding box center [149, 584] width 10 height 10
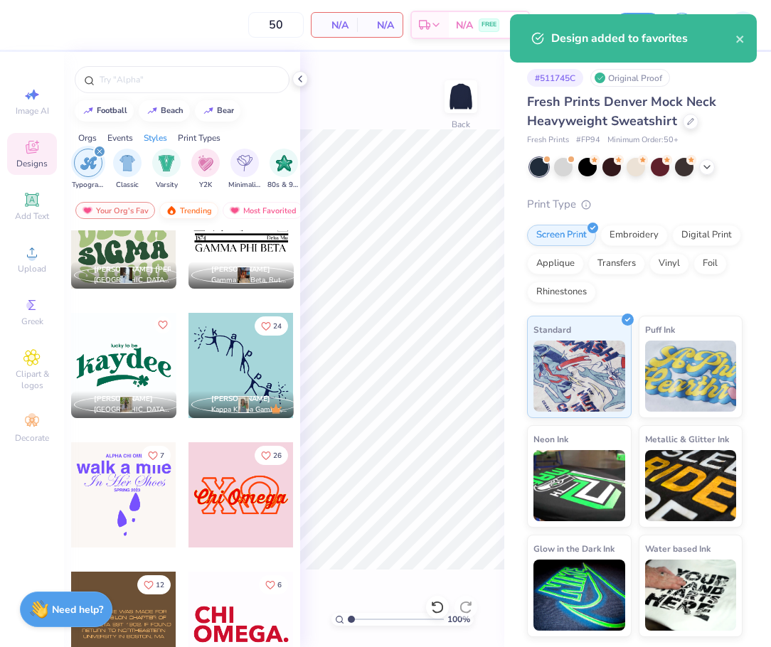
click at [202, 211] on div "Trending" at bounding box center [188, 210] width 59 height 17
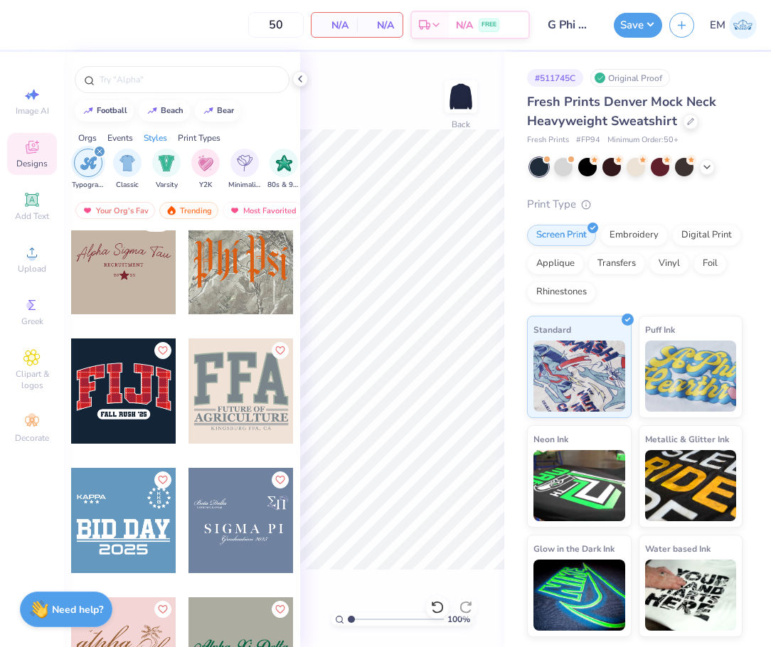
scroll to position [2490, 0]
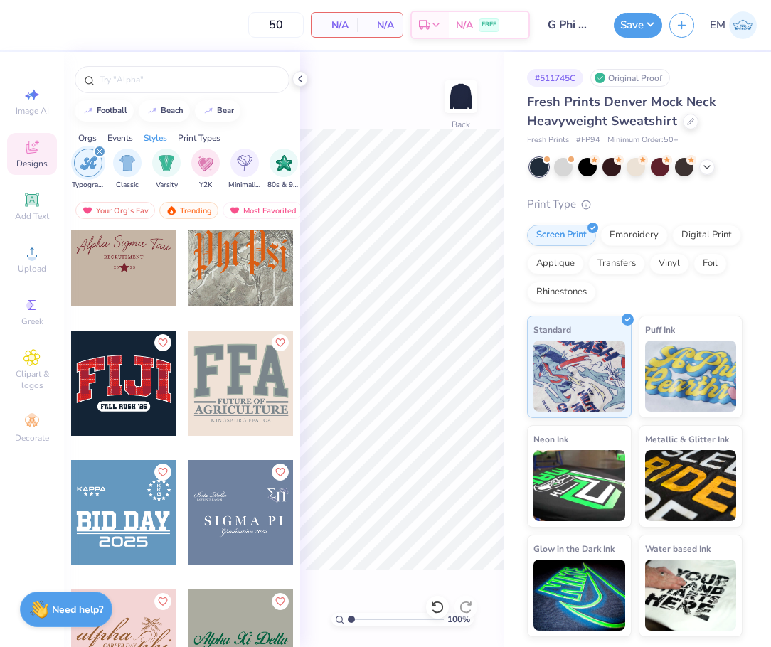
click at [251, 383] on div at bounding box center [241, 383] width 105 height 105
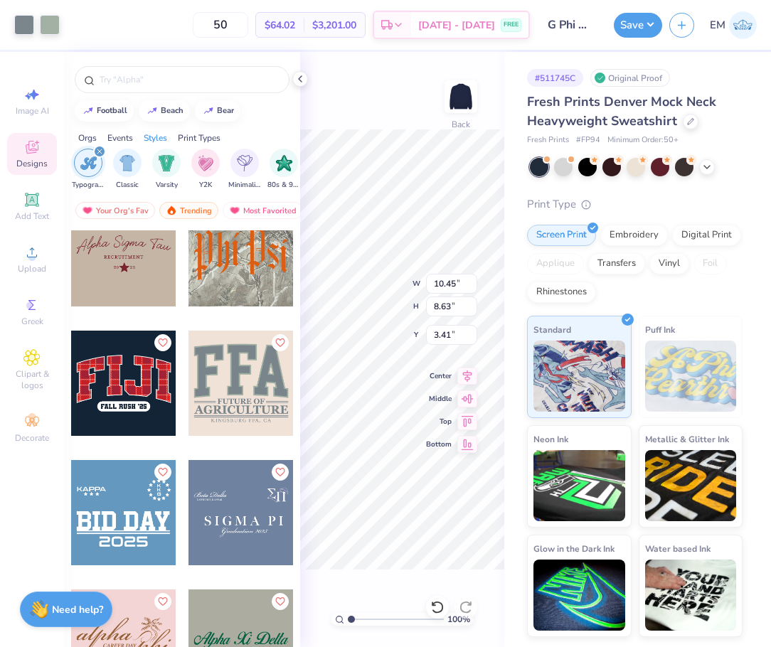
type input "3.41"
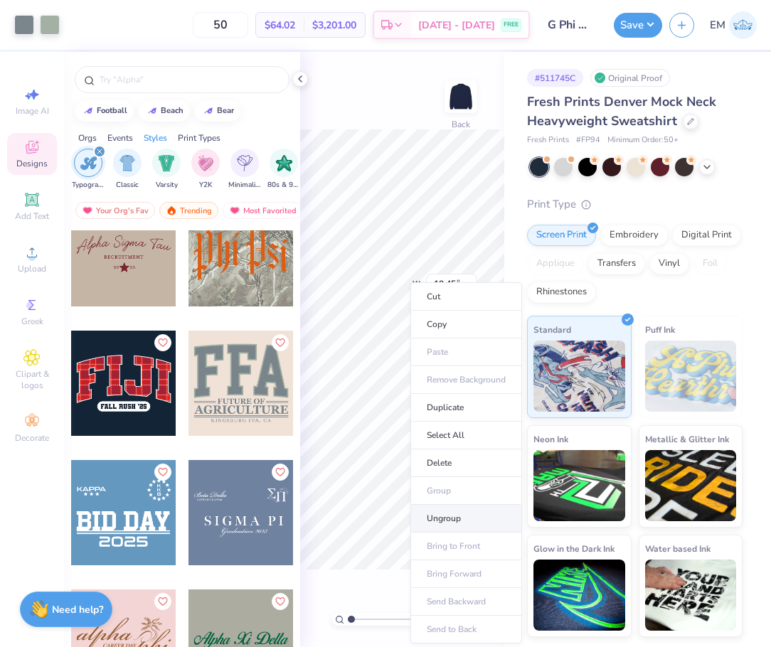
click at [440, 521] on li "Ungroup" at bounding box center [467, 519] width 112 height 28
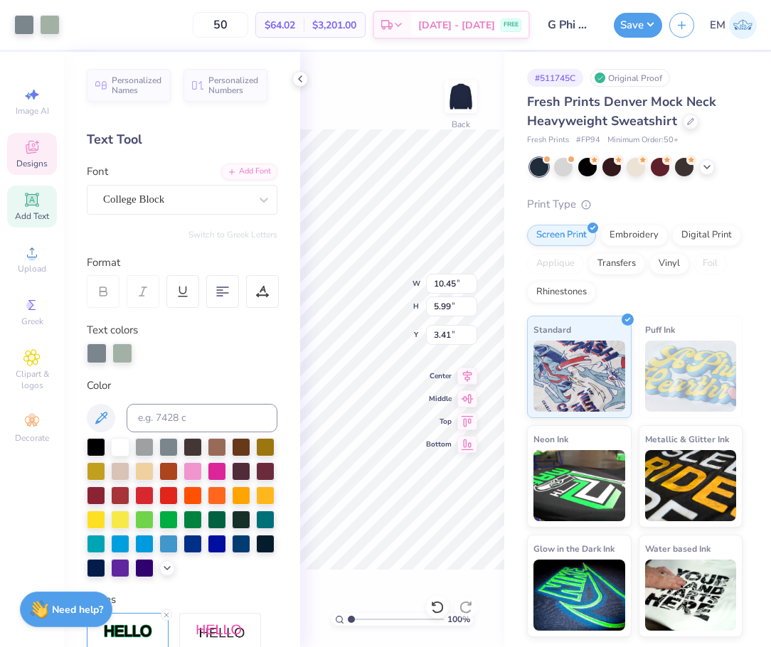
scroll to position [14, 1]
type textarea "[PERSON_NAME]"
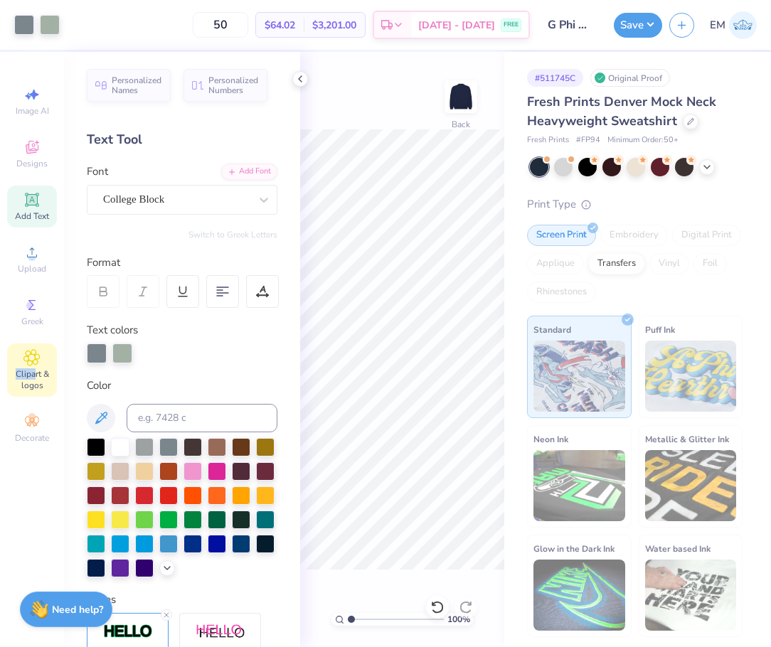
click at [33, 368] on div "Clipart & logos" at bounding box center [32, 370] width 50 height 53
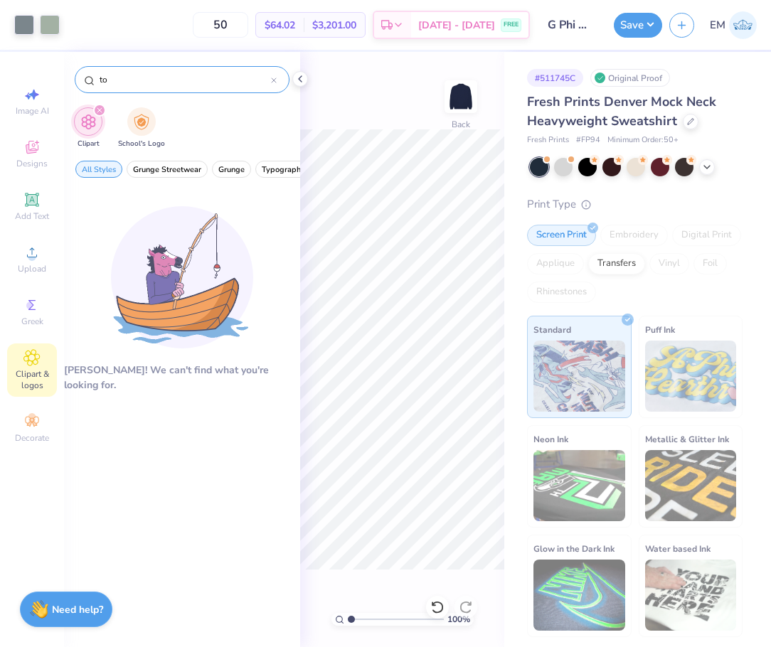
type input "t"
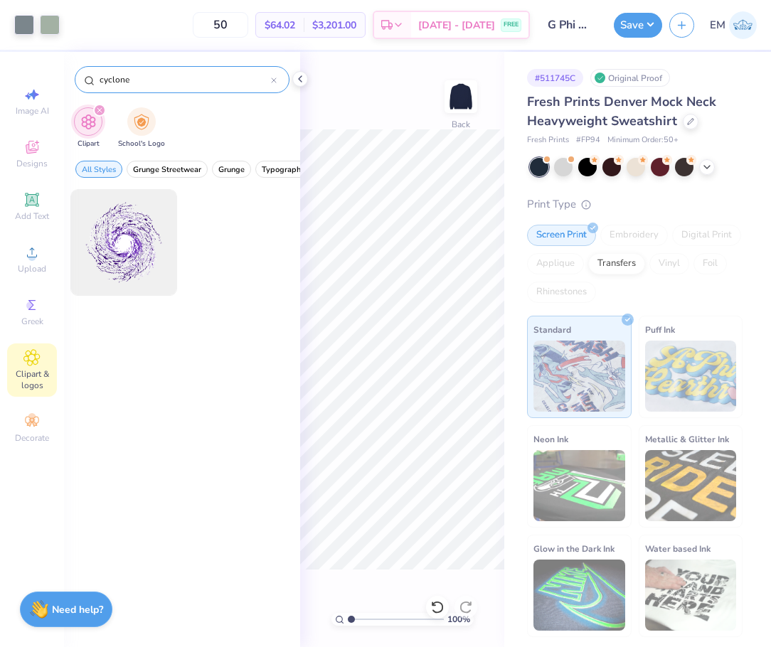
type input "cyclone"
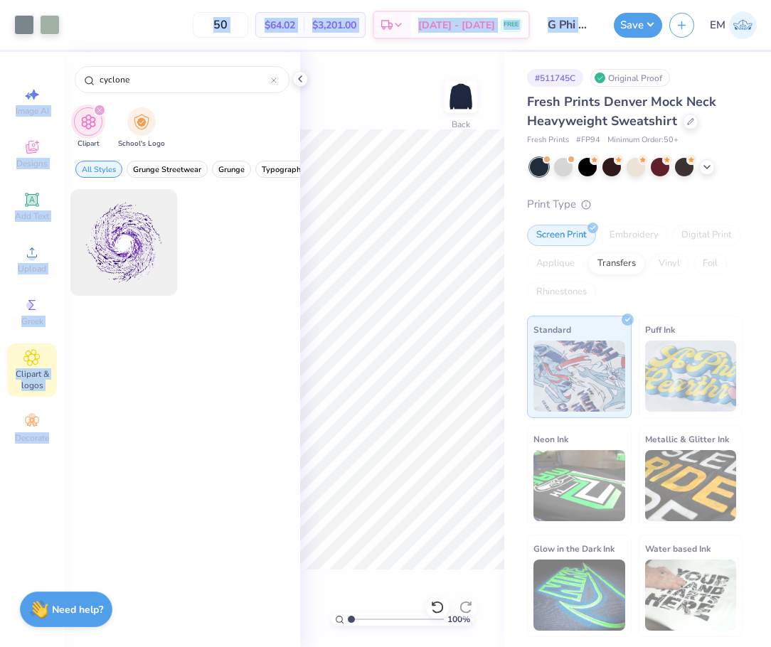
drag, startPoint x: 240, startPoint y: 70, endPoint x: -1, endPoint y: 75, distance: 240.5
click at [0, 75] on html "Art colors 50 $64.02 Per Item $3,201.00 Total Est. Delivery [DATE] - [DATE] FRE…" at bounding box center [385, 323] width 771 height 647
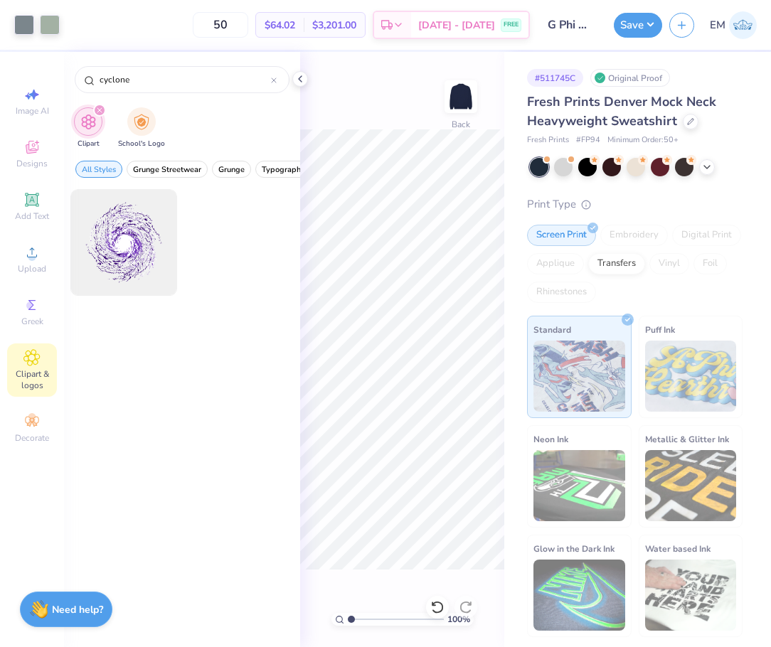
click at [349, 76] on div "100 % Back" at bounding box center [402, 350] width 204 height 596
click at [33, 266] on span "Upload" at bounding box center [32, 268] width 28 height 11
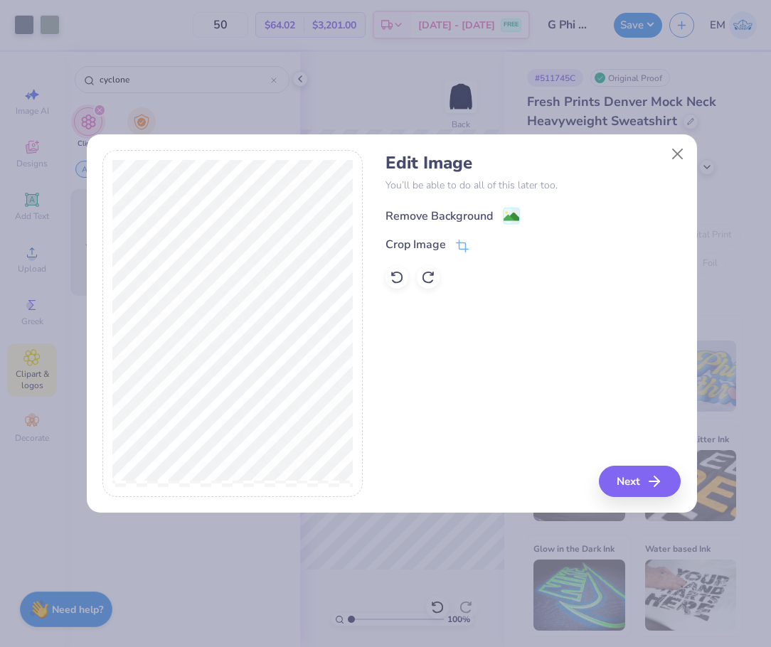
click at [490, 221] on div "Remove Background" at bounding box center [439, 216] width 107 height 17
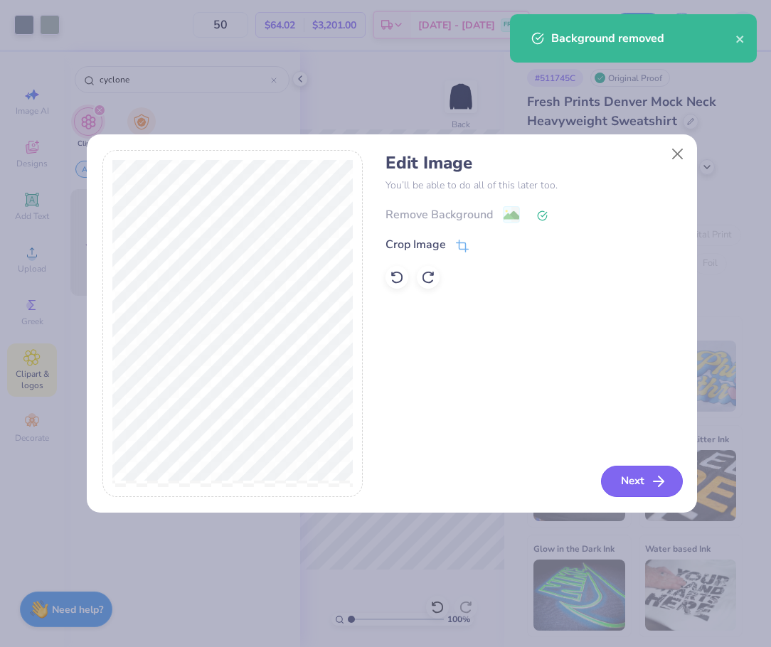
click at [670, 472] on button "Next" at bounding box center [642, 481] width 82 height 31
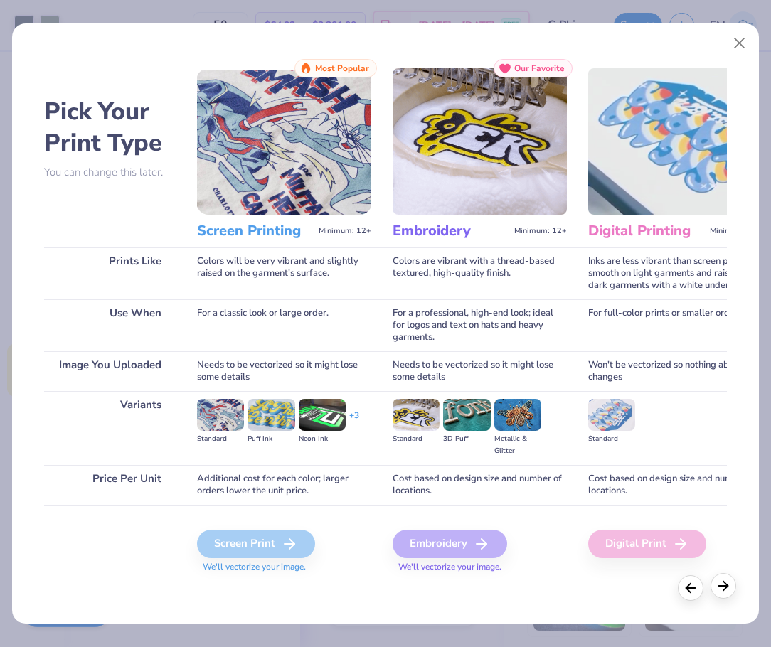
click at [730, 587] on icon at bounding box center [724, 586] width 16 height 16
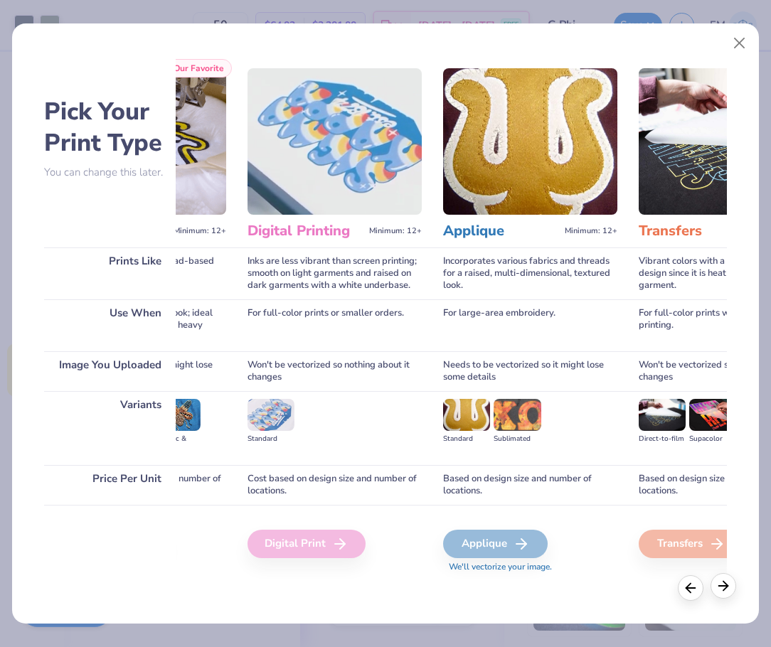
click at [730, 587] on icon at bounding box center [724, 586] width 16 height 16
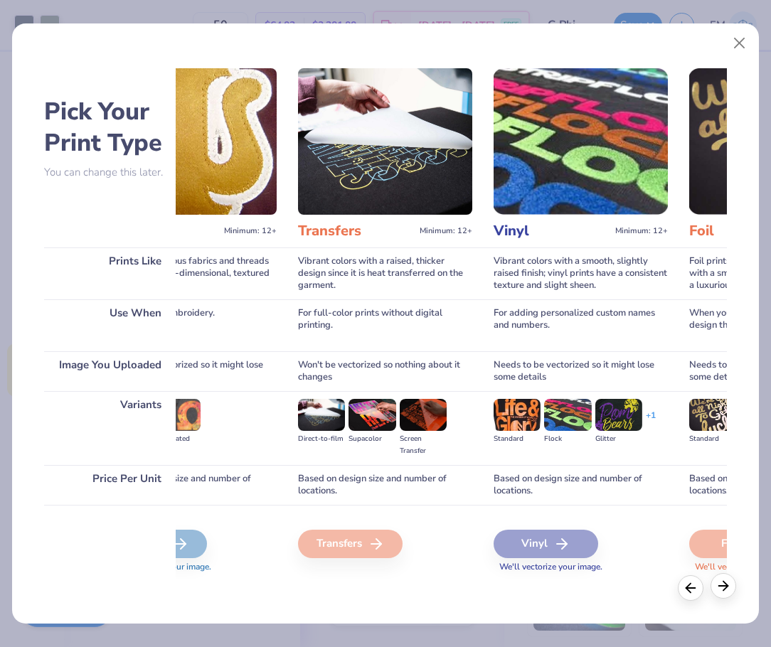
click at [730, 587] on icon at bounding box center [724, 586] width 16 height 16
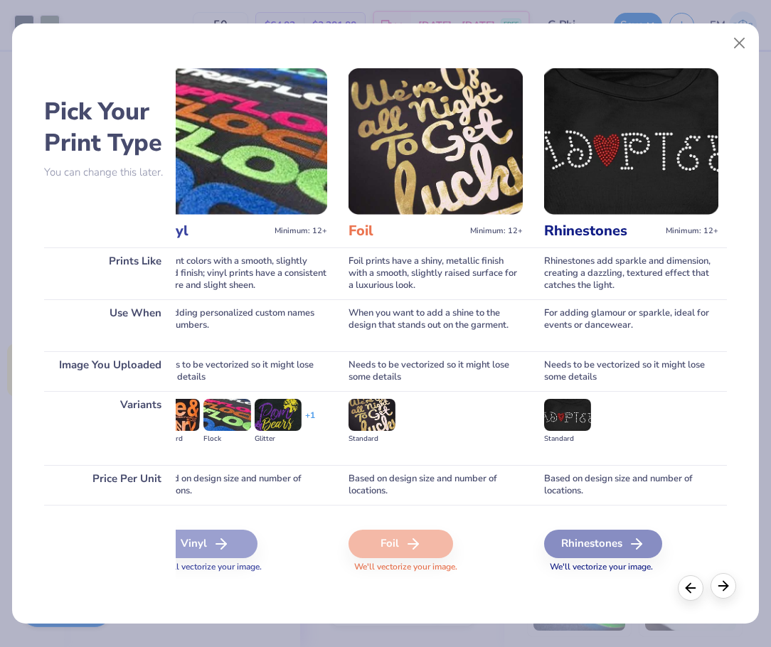
click at [730, 587] on icon at bounding box center [724, 586] width 16 height 16
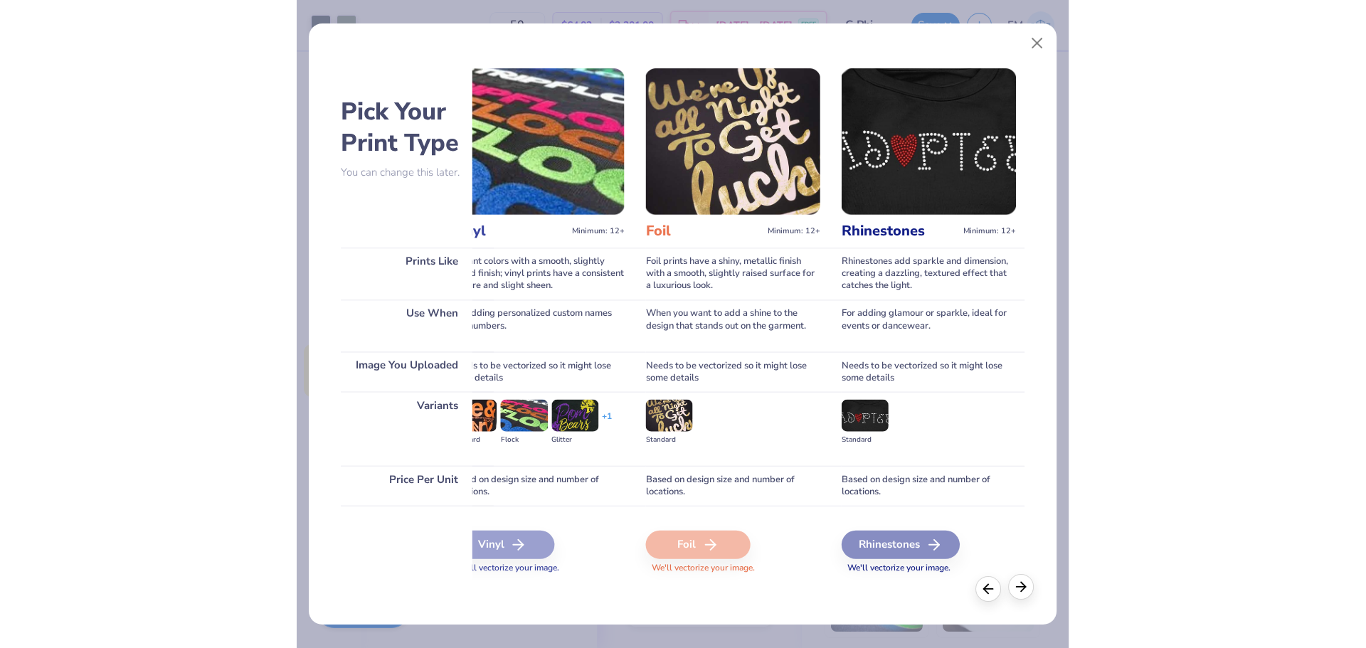
scroll to position [0, 1036]
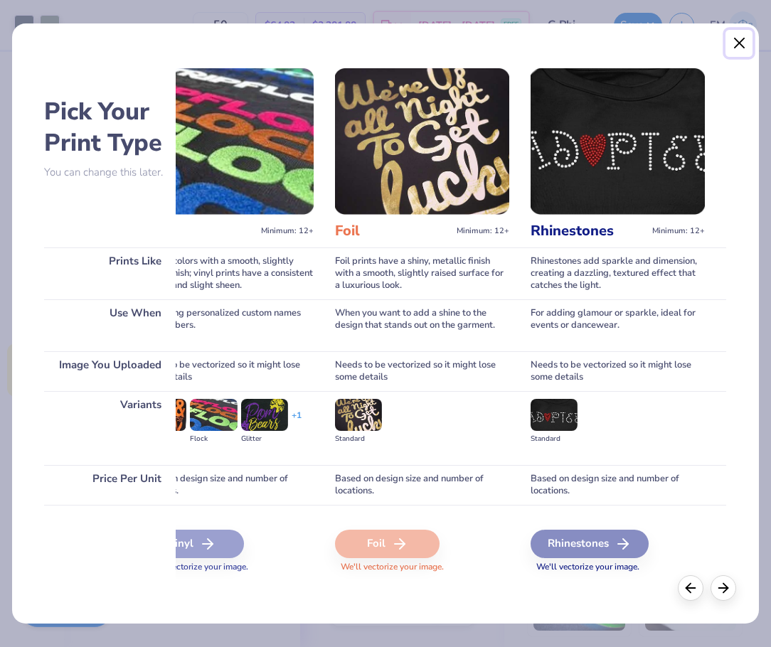
click at [739, 42] on button "Close" at bounding box center [739, 43] width 27 height 27
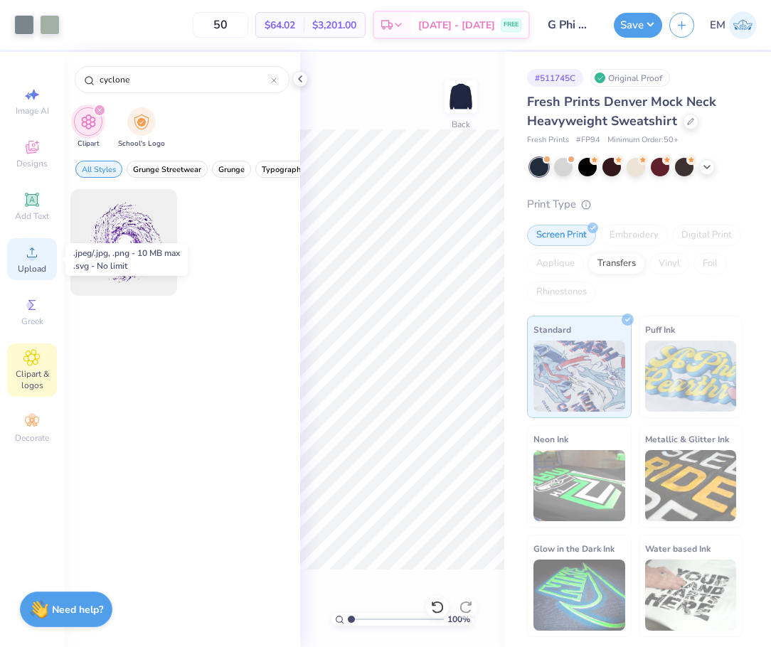
click at [28, 251] on icon at bounding box center [31, 252] width 17 height 17
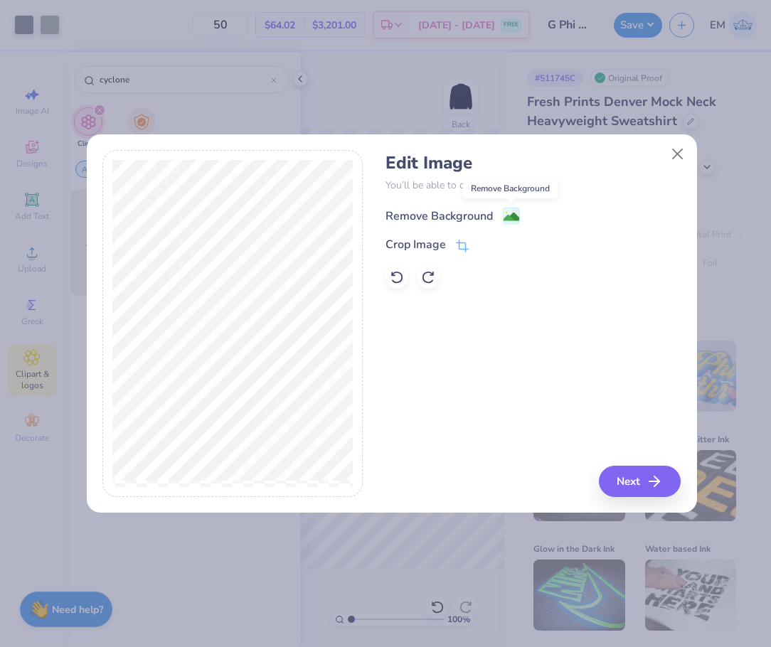
click at [507, 215] on image at bounding box center [512, 217] width 16 height 16
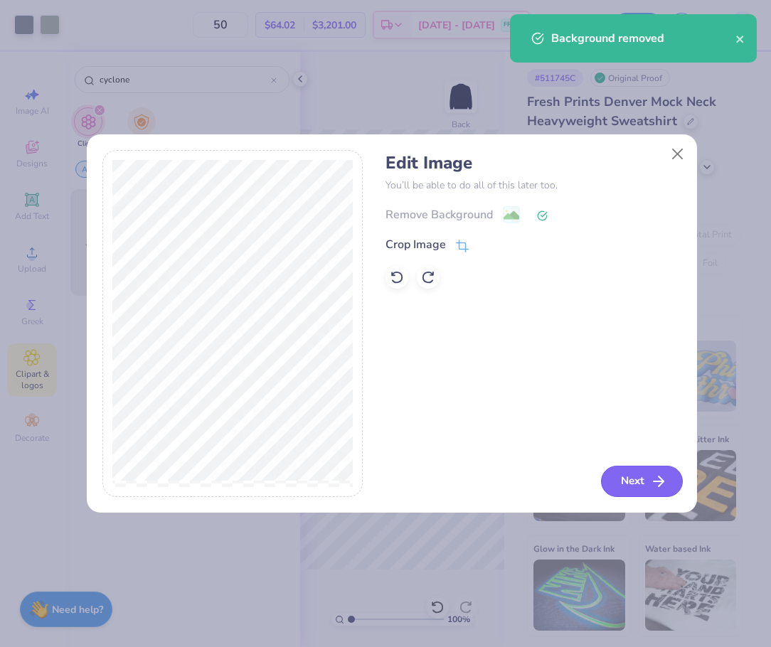
click at [633, 472] on button "Next" at bounding box center [642, 481] width 82 height 31
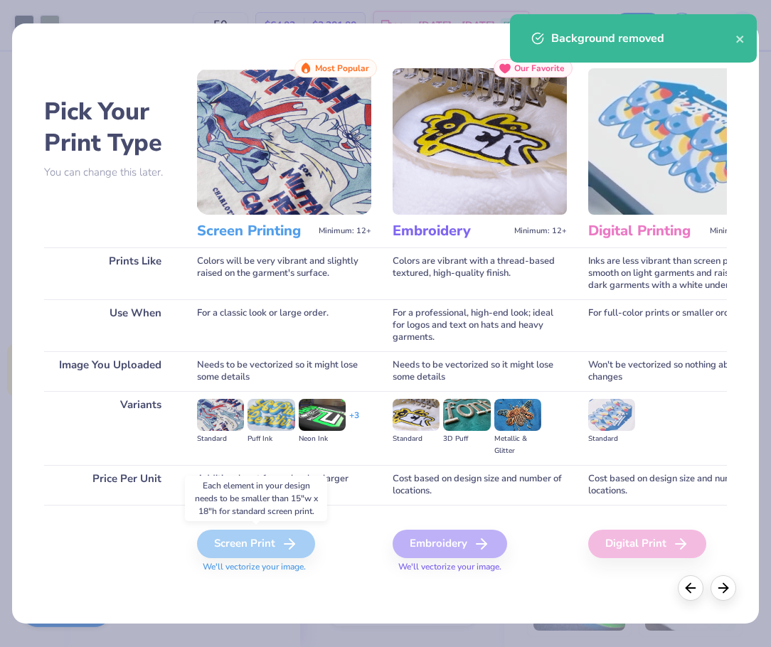
drag, startPoint x: 287, startPoint y: 554, endPoint x: 280, endPoint y: 541, distance: 15.0
click at [286, 554] on div "Screen Print" at bounding box center [256, 544] width 118 height 28
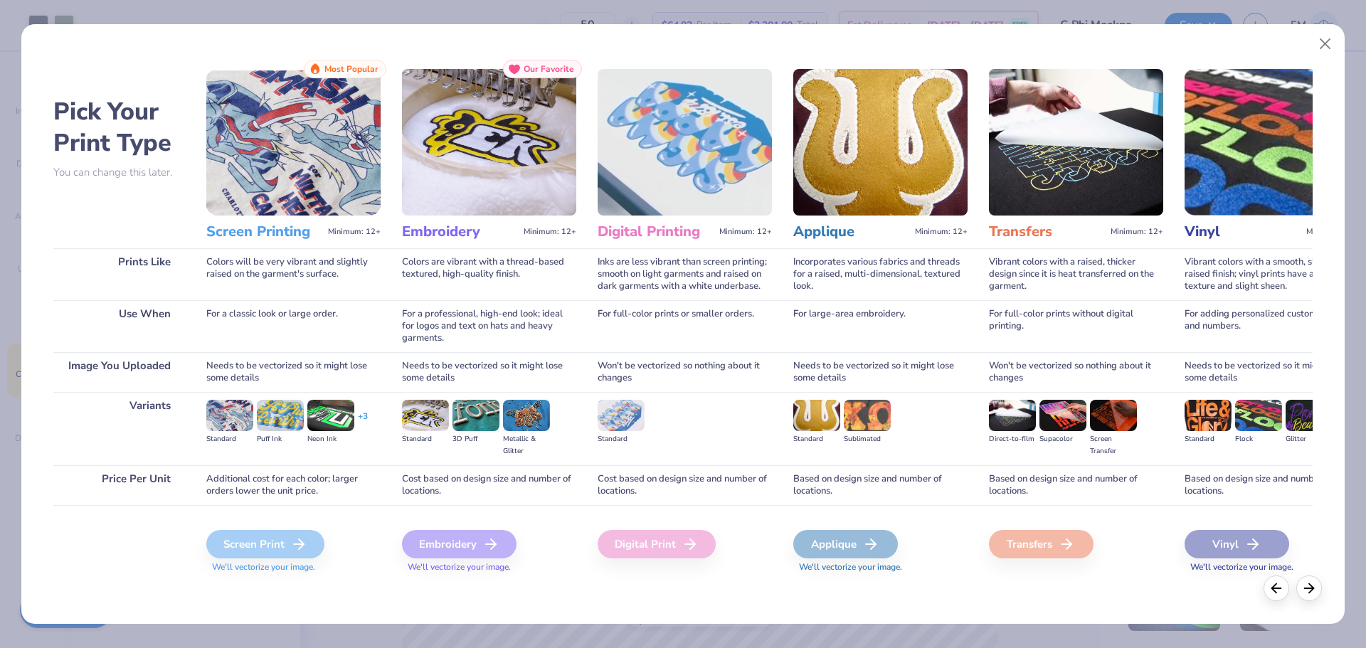
drag, startPoint x: 277, startPoint y: 529, endPoint x: 831, endPoint y: 285, distance: 605.3
click at [278, 529] on div "Screen Print We'll vectorize your image." at bounding box center [293, 543] width 174 height 76
click at [771, 38] on button "Close" at bounding box center [1325, 44] width 27 height 27
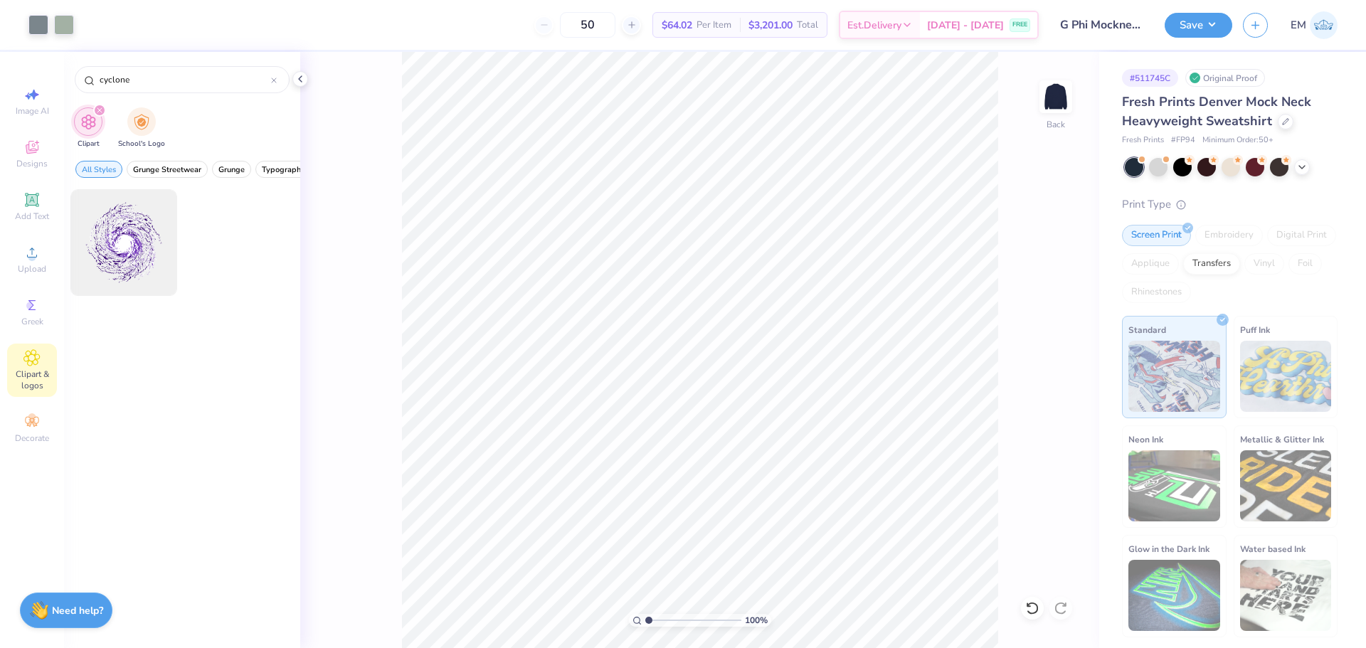
click at [97, 109] on icon "filter for Clipart" at bounding box center [100, 110] width 6 height 6
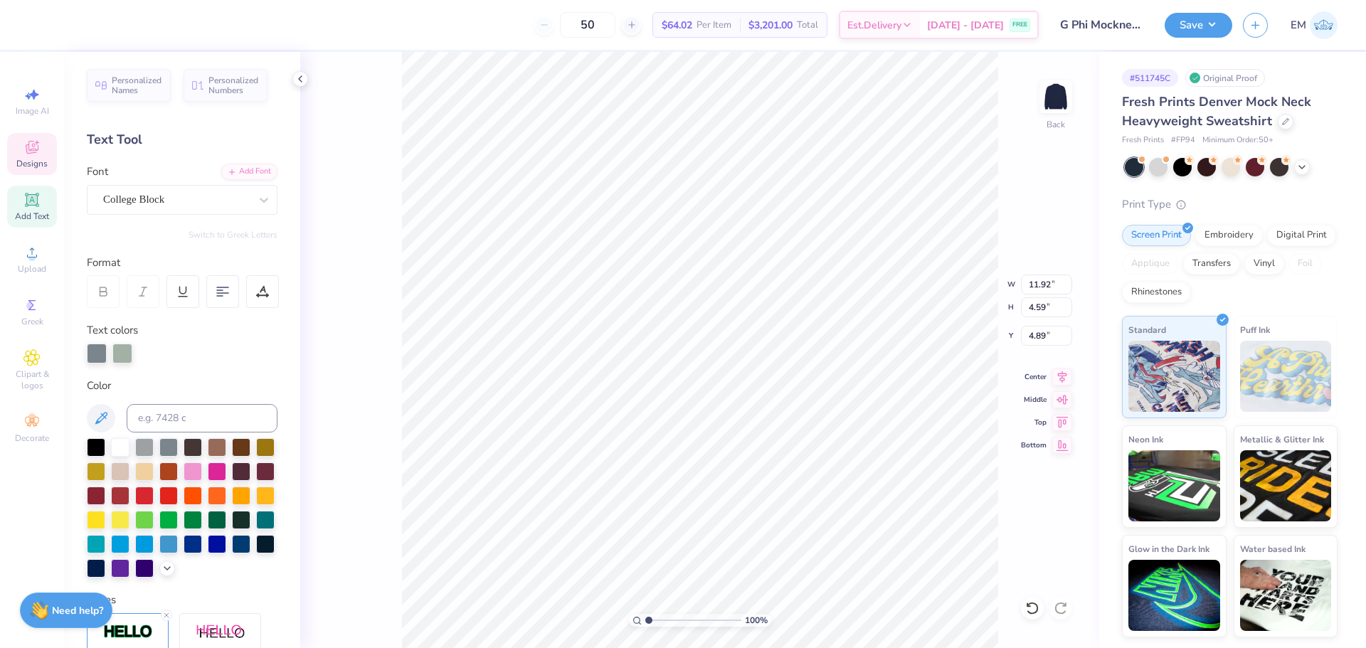
type input "11.92"
type input "4.59"
type input "1.63"
click at [38, 268] on span "Upload" at bounding box center [32, 268] width 28 height 11
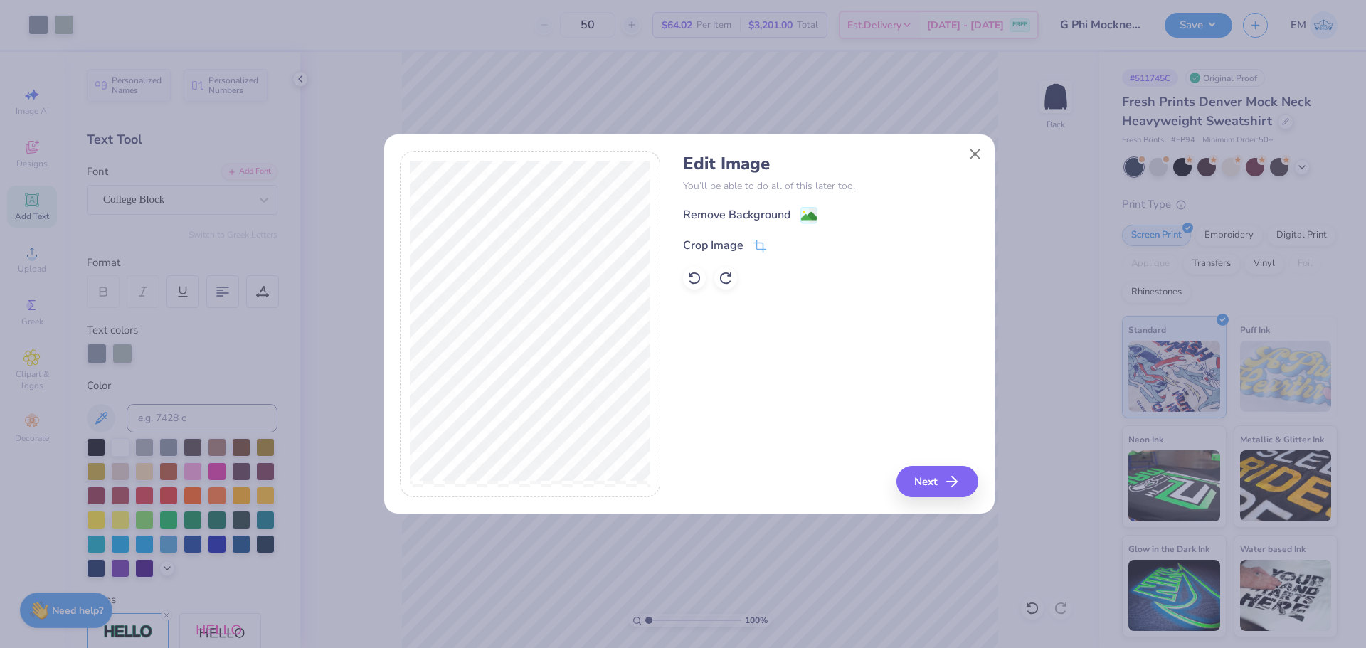
click at [771, 217] on image at bounding box center [809, 216] width 16 height 16
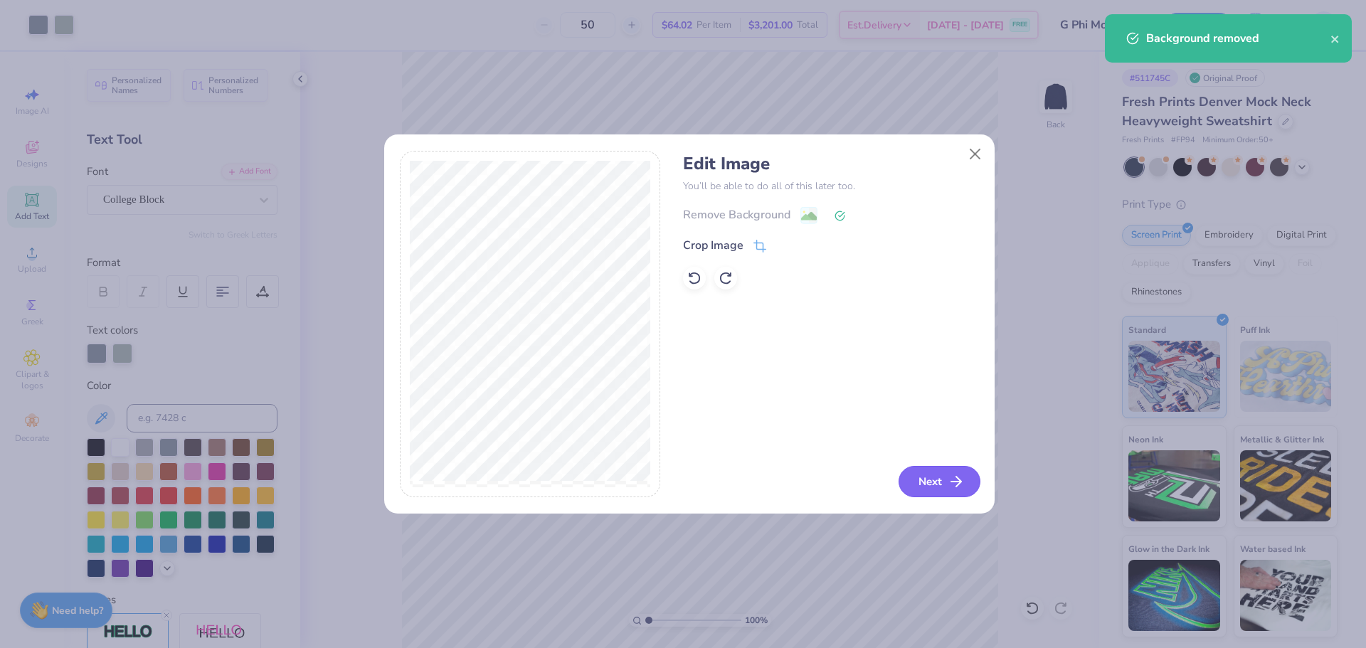
click at [771, 478] on button "Next" at bounding box center [940, 481] width 82 height 31
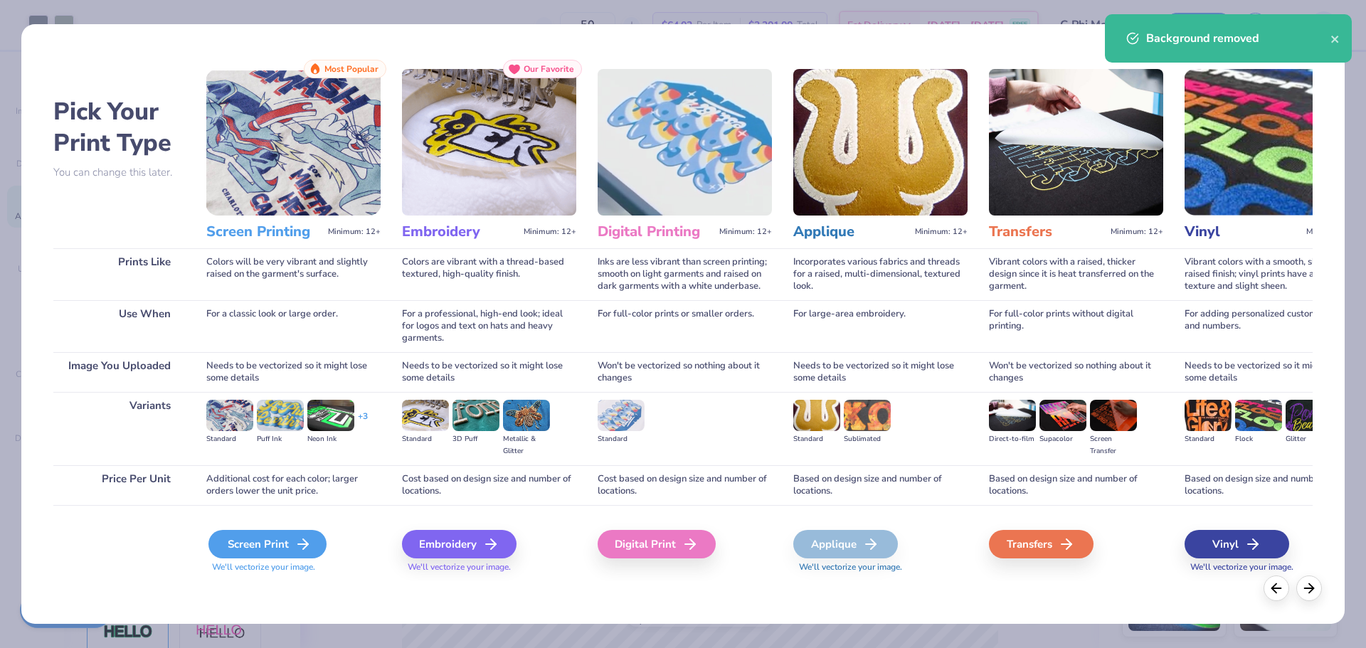
click at [268, 558] on div "Screen Print" at bounding box center [267, 544] width 118 height 28
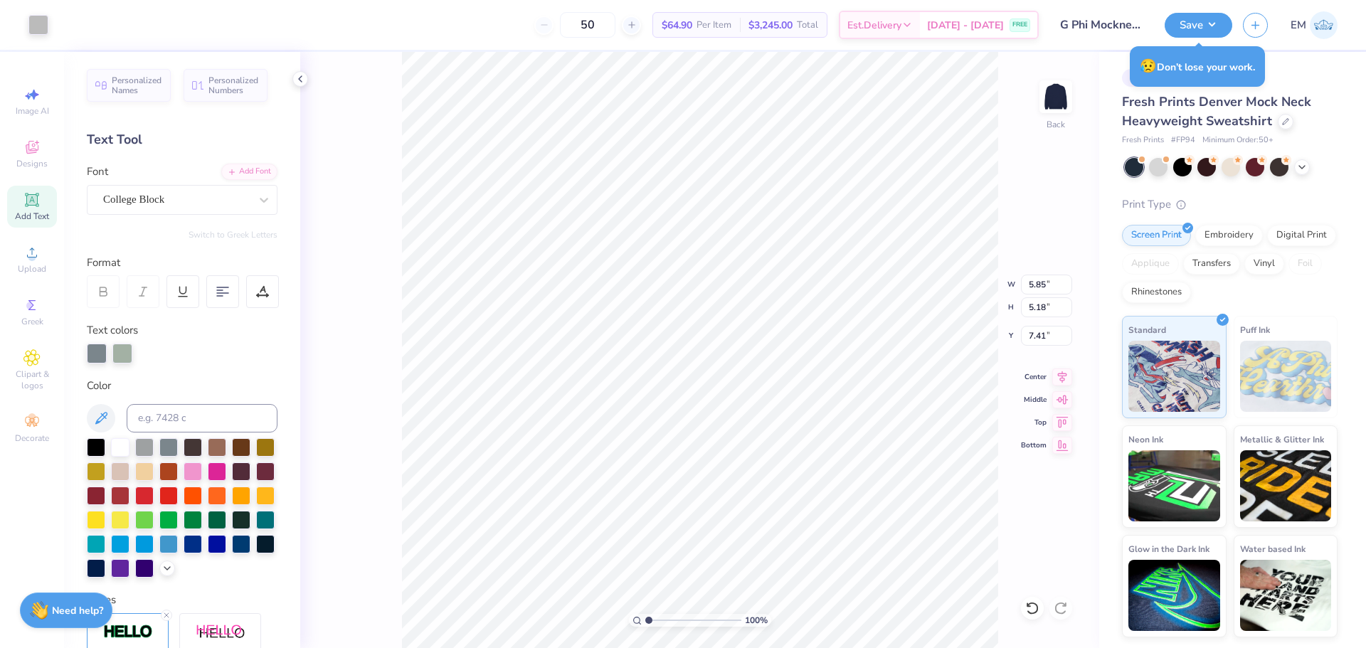
type input "4.71"
type input "4.17"
type input "8.42"
type input "11.92"
type input "4.59"
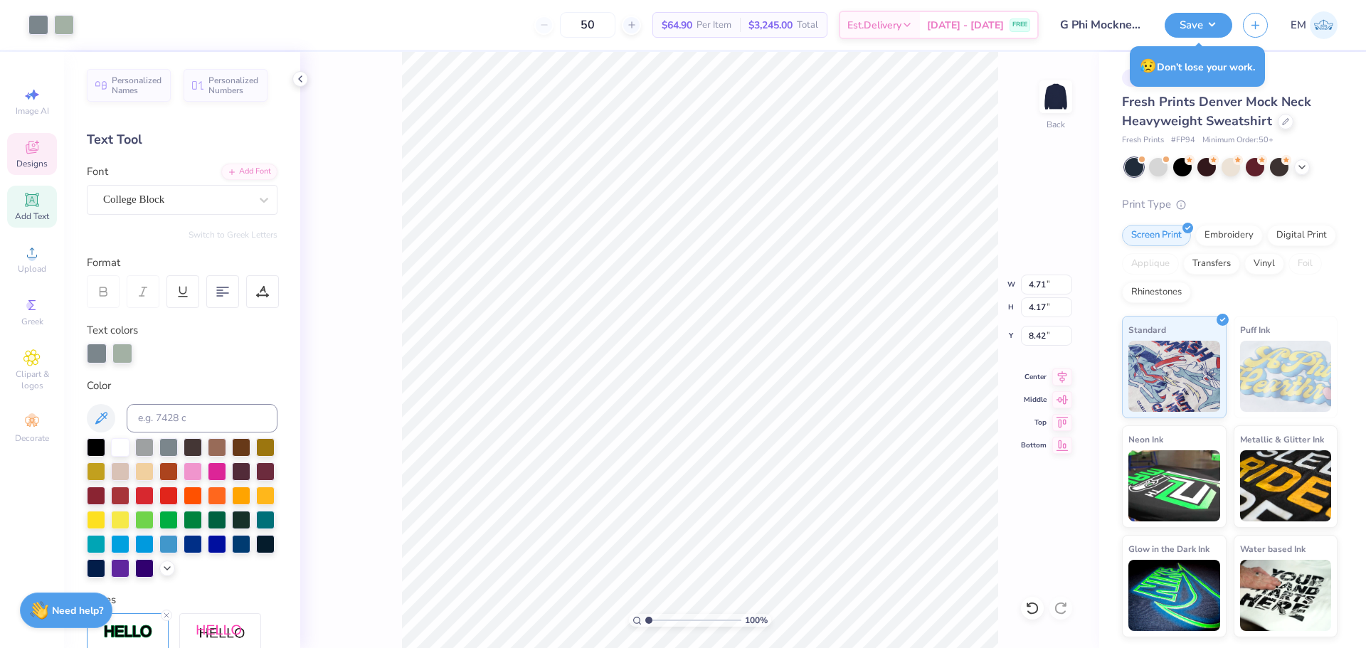
type input "1.63"
type input "11.92"
type input "4.59"
type input "1.63"
type input "9.28"
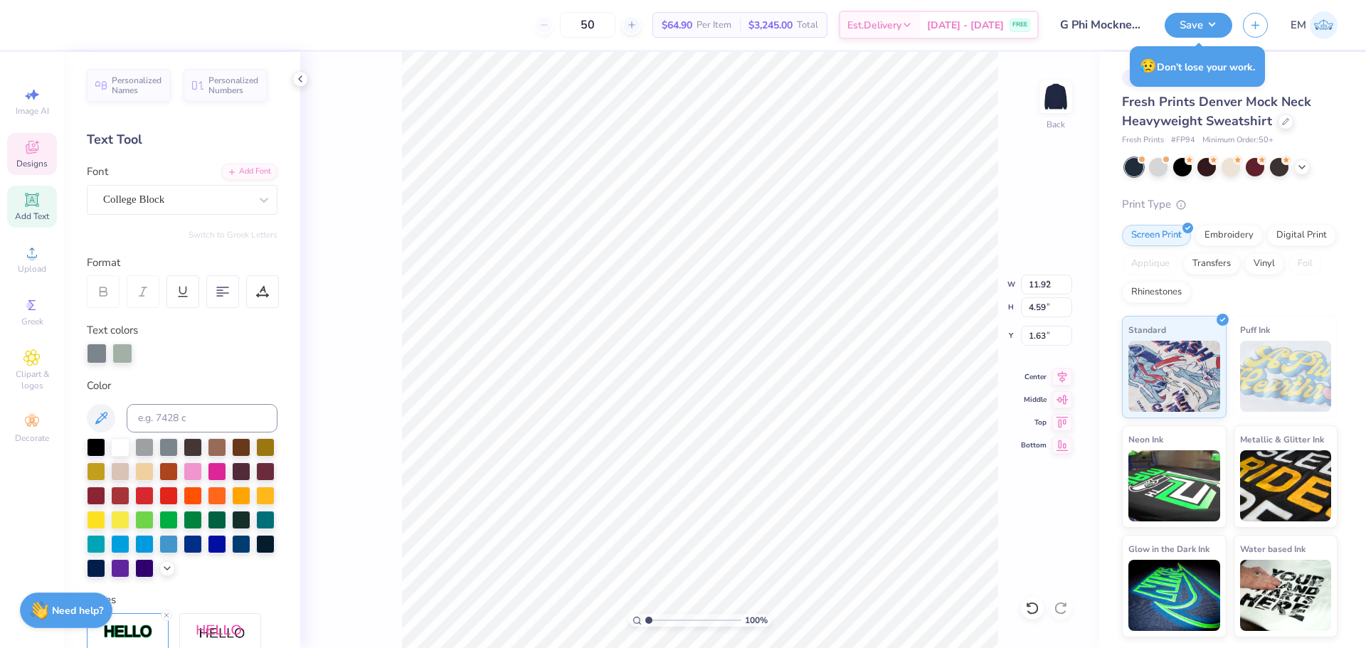
type input "3.58"
type input "2.64"
type input "4.71"
type input "4.17"
type input "6.22"
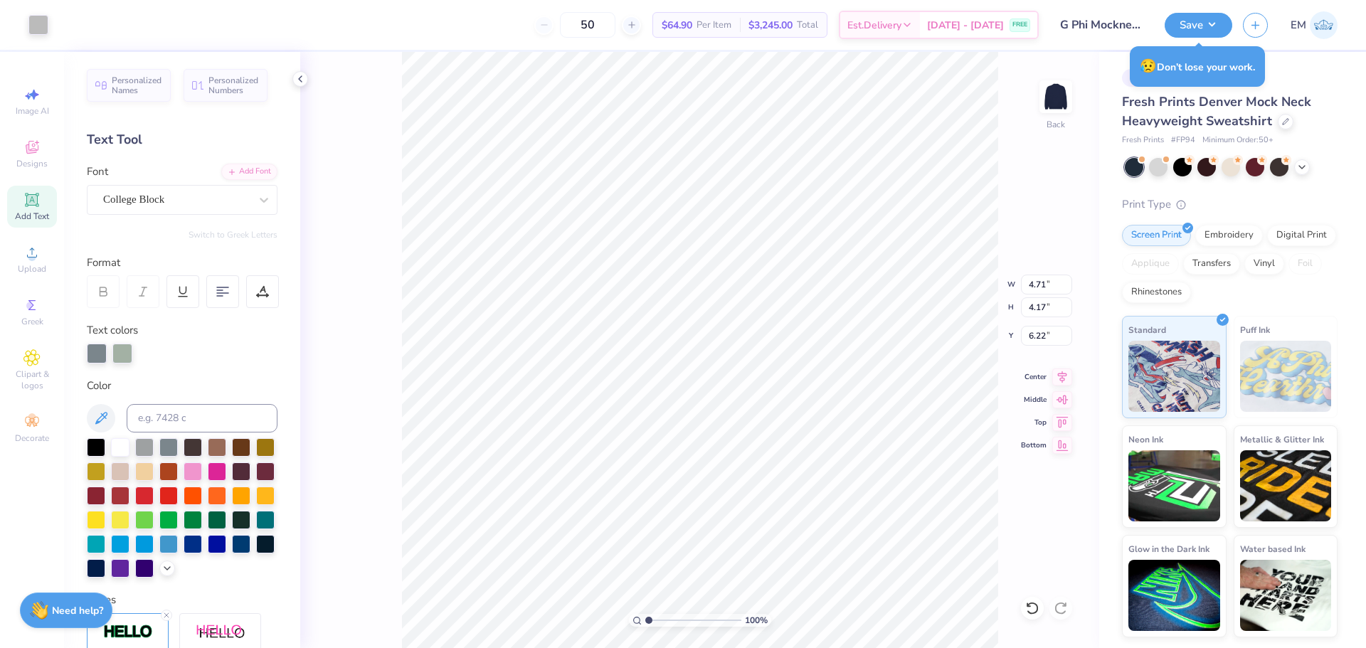
type input "2.96"
type input "2.62"
type input "7.77"
type input "9.28"
type input "3.58"
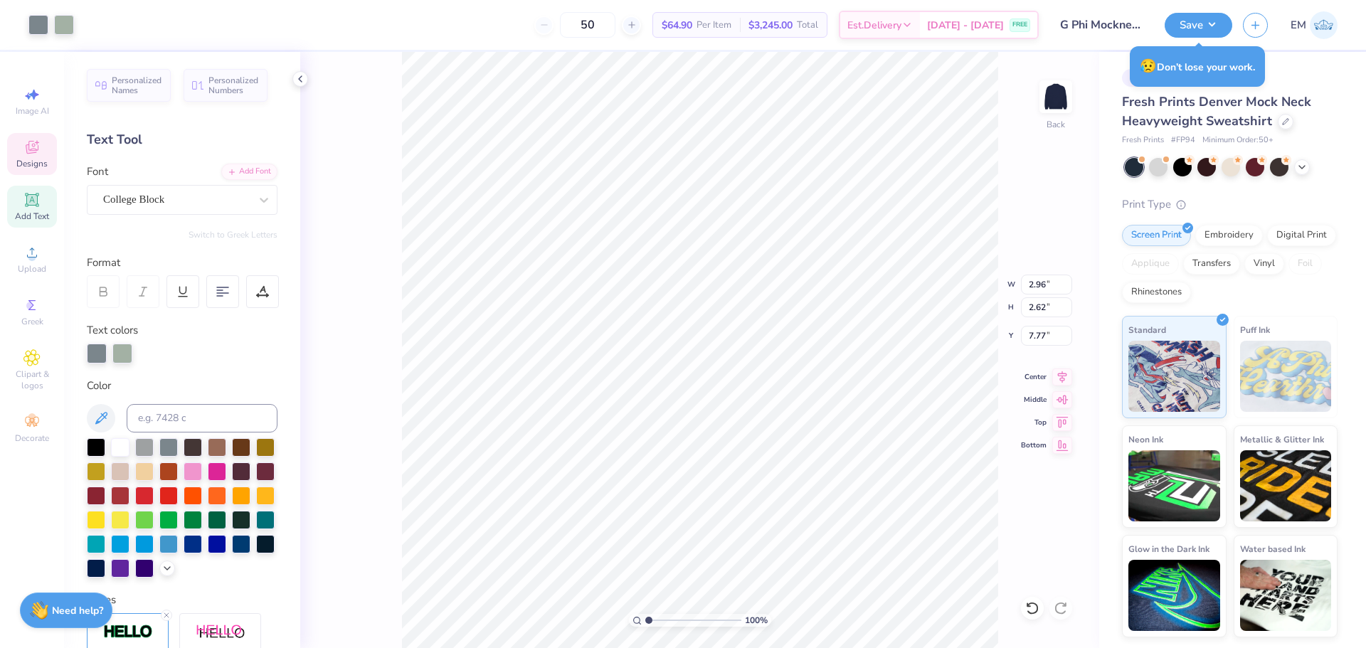
type input "2.64"
type input "11.28"
type input "4.35"
type input "2.00"
type input "2.96"
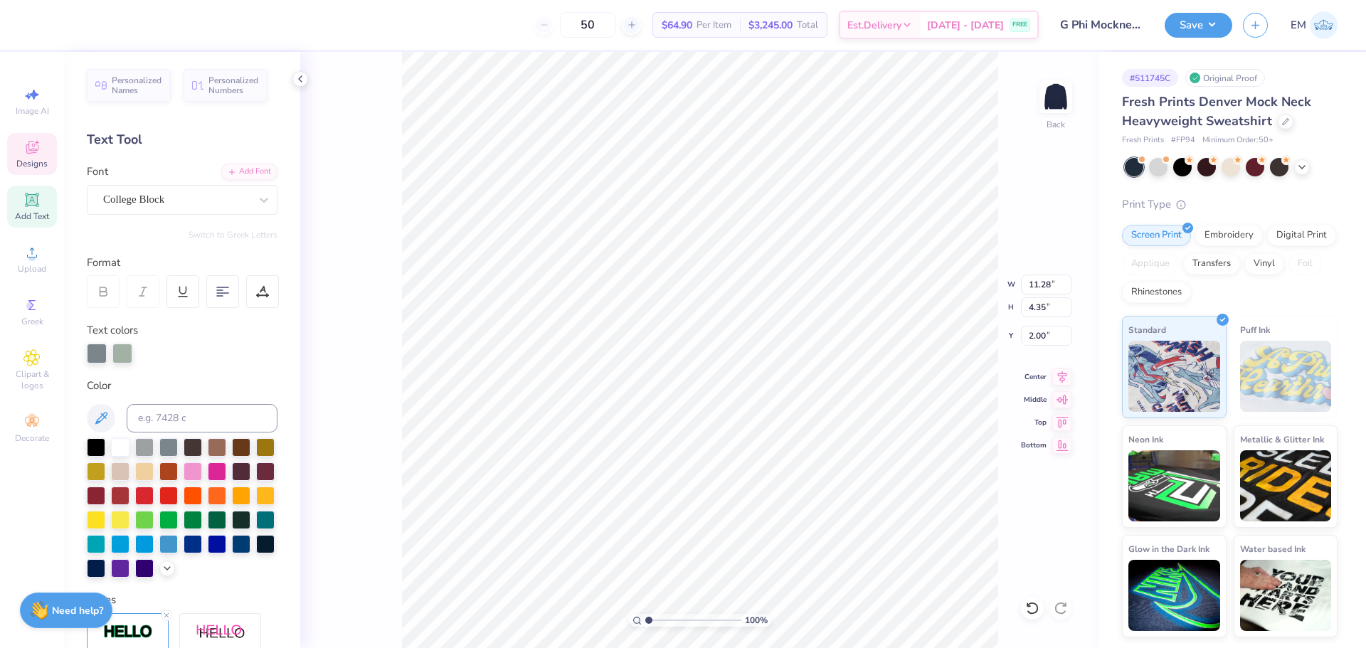
type input "2.62"
type input "6.35"
click at [771, 11] on button "Save" at bounding box center [1199, 23] width 68 height 25
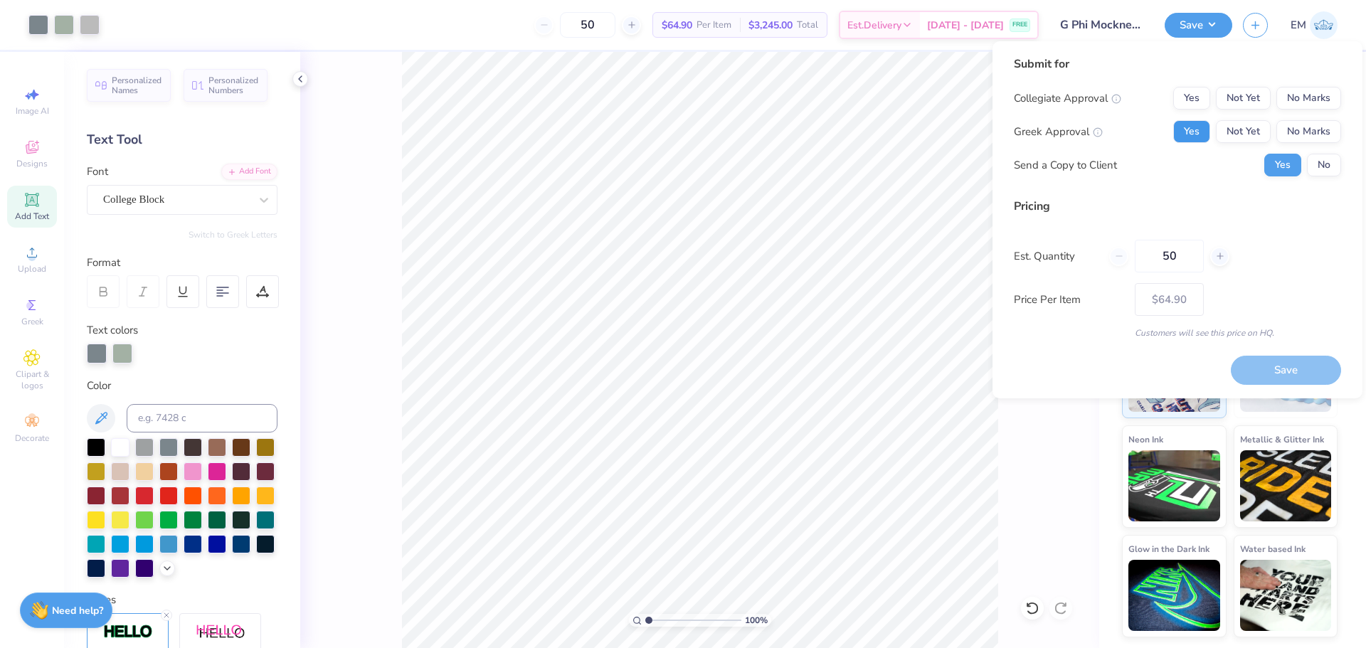
click at [771, 133] on button "Yes" at bounding box center [1191, 131] width 37 height 23
click at [771, 103] on button "No Marks" at bounding box center [1308, 98] width 65 height 23
click at [771, 136] on button "No Marks" at bounding box center [1308, 131] width 65 height 23
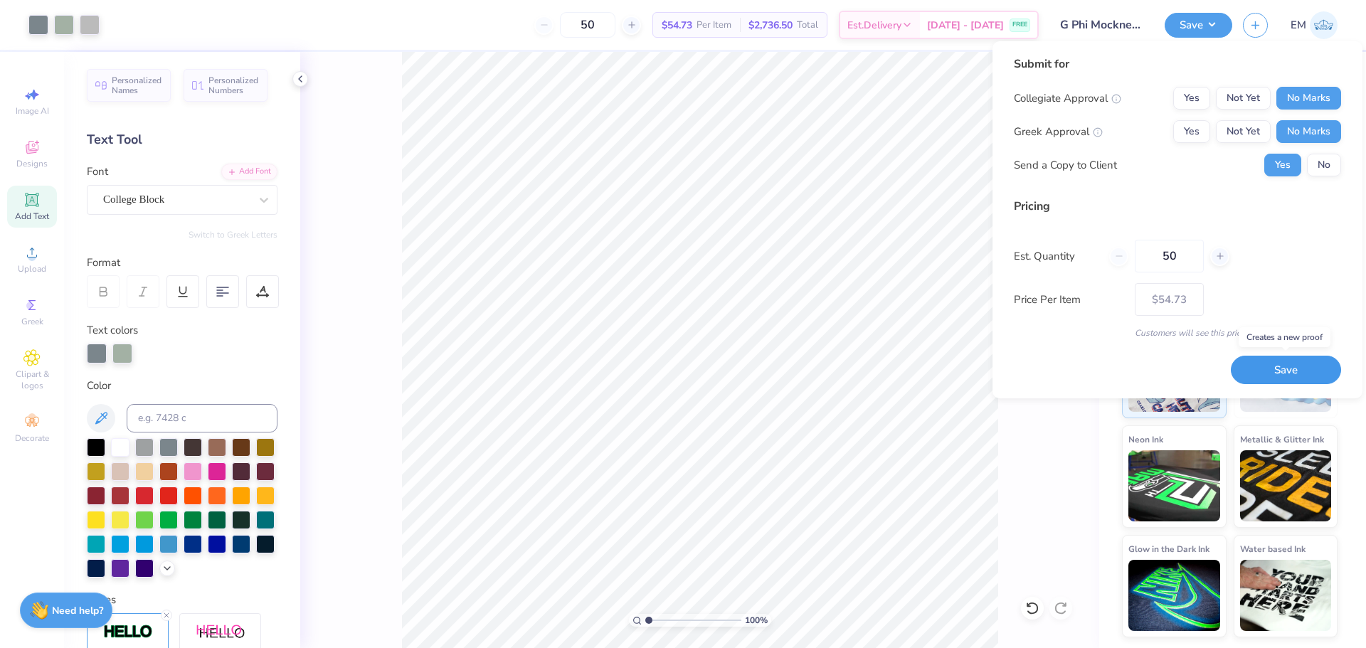
click at [771, 364] on button "Save" at bounding box center [1286, 370] width 110 height 29
type input "$64.90"
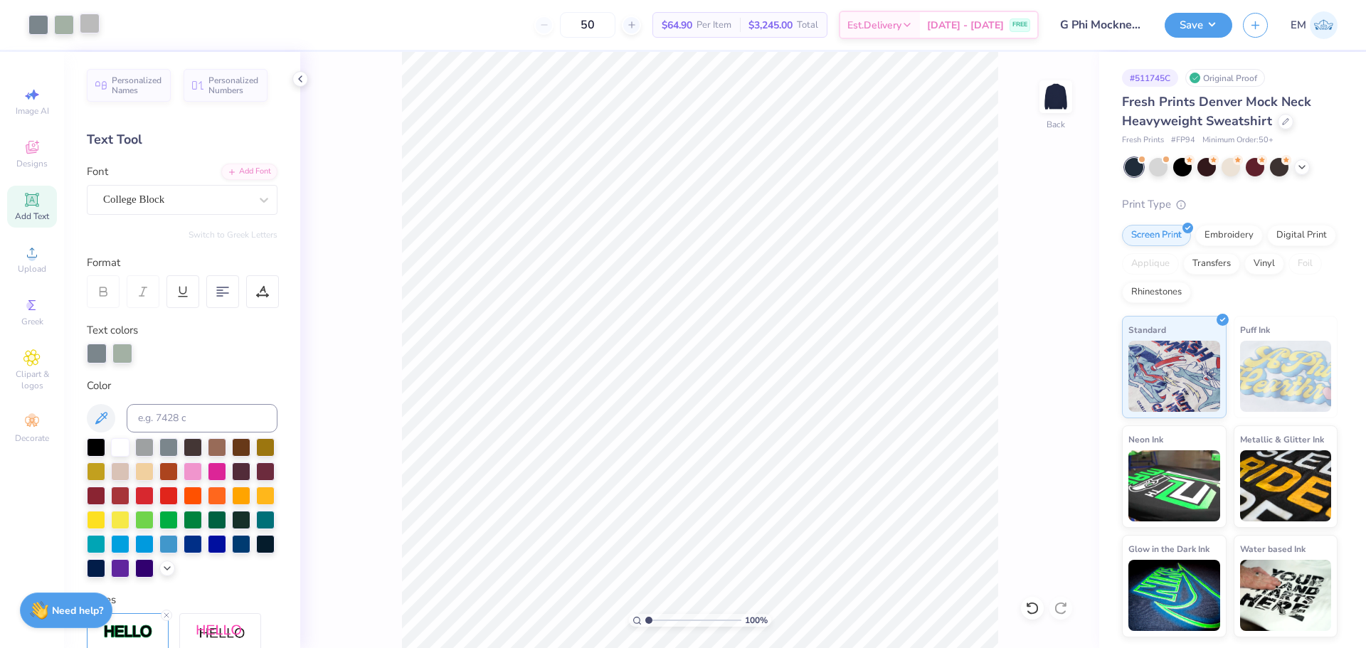
click at [83, 31] on div at bounding box center [90, 24] width 20 height 20
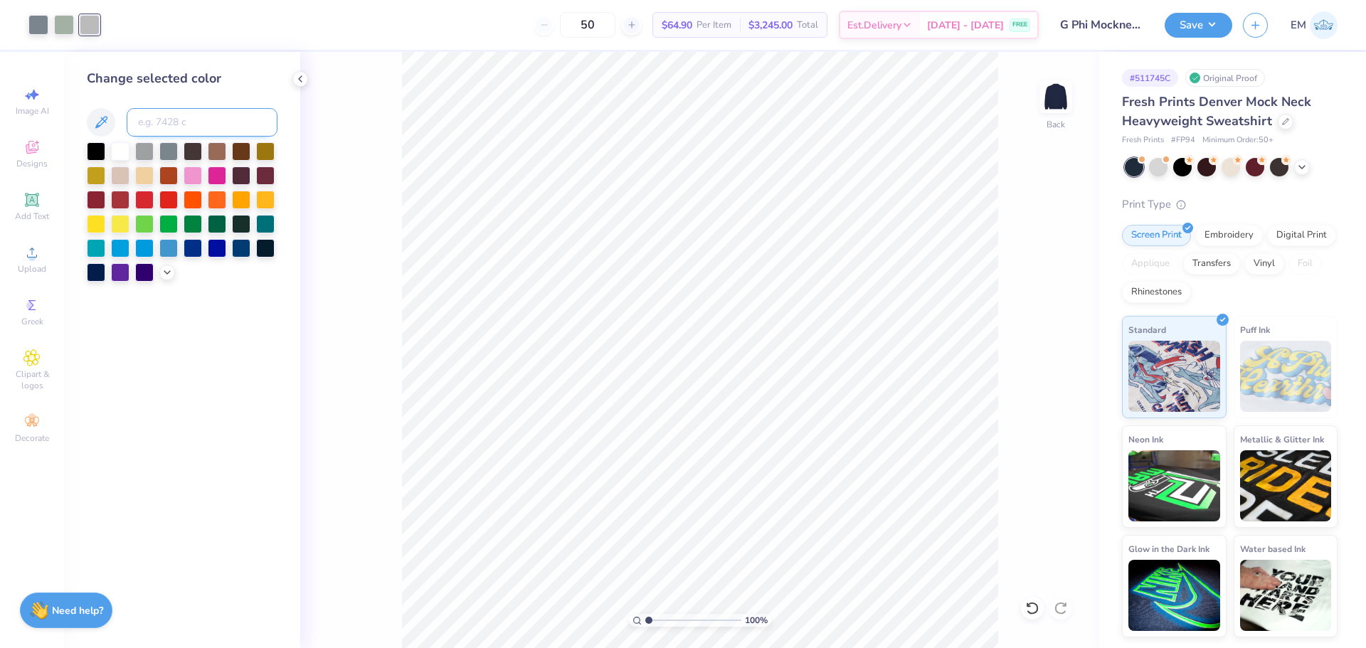
click at [172, 120] on input at bounding box center [202, 122] width 151 height 28
type input "5645"
click at [771, 28] on button "Save" at bounding box center [1199, 23] width 68 height 25
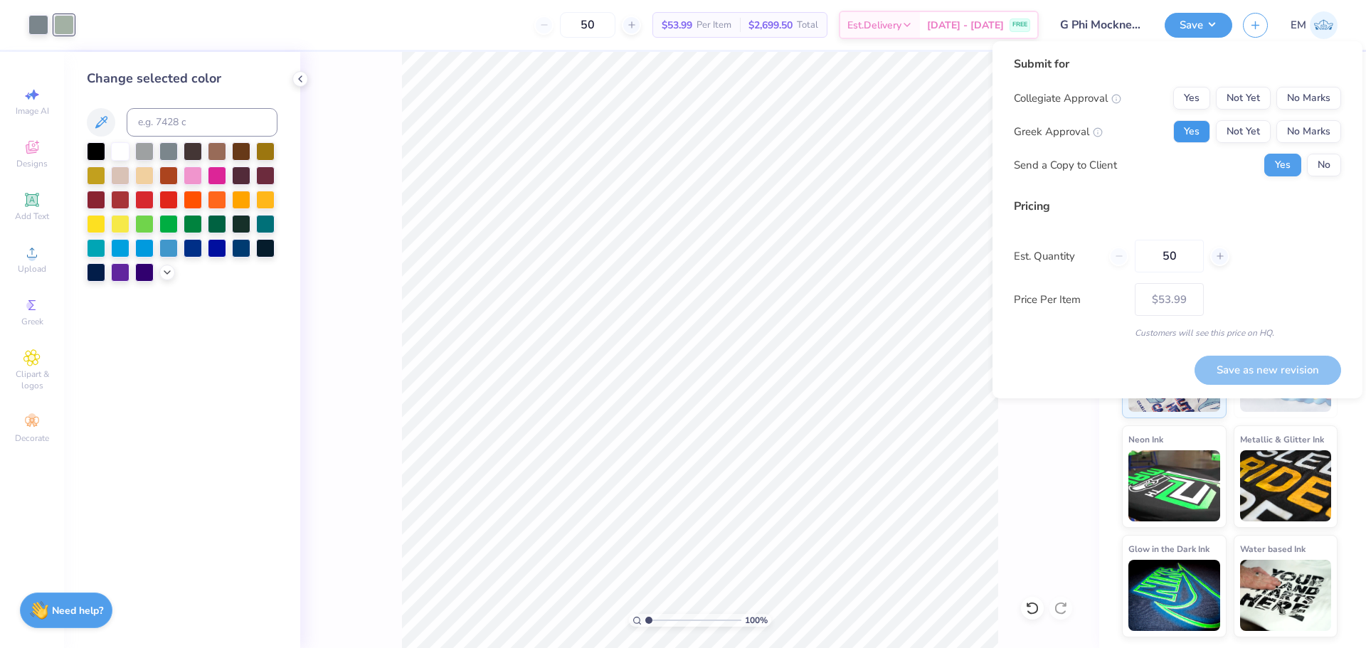
click at [771, 134] on button "Yes" at bounding box center [1191, 131] width 37 height 23
click at [771, 100] on button "No Marks" at bounding box center [1308, 98] width 65 height 23
click at [771, 369] on button "Save as new revision" at bounding box center [1268, 370] width 147 height 29
type input "$64.02"
